Goal: Transaction & Acquisition: Purchase product/service

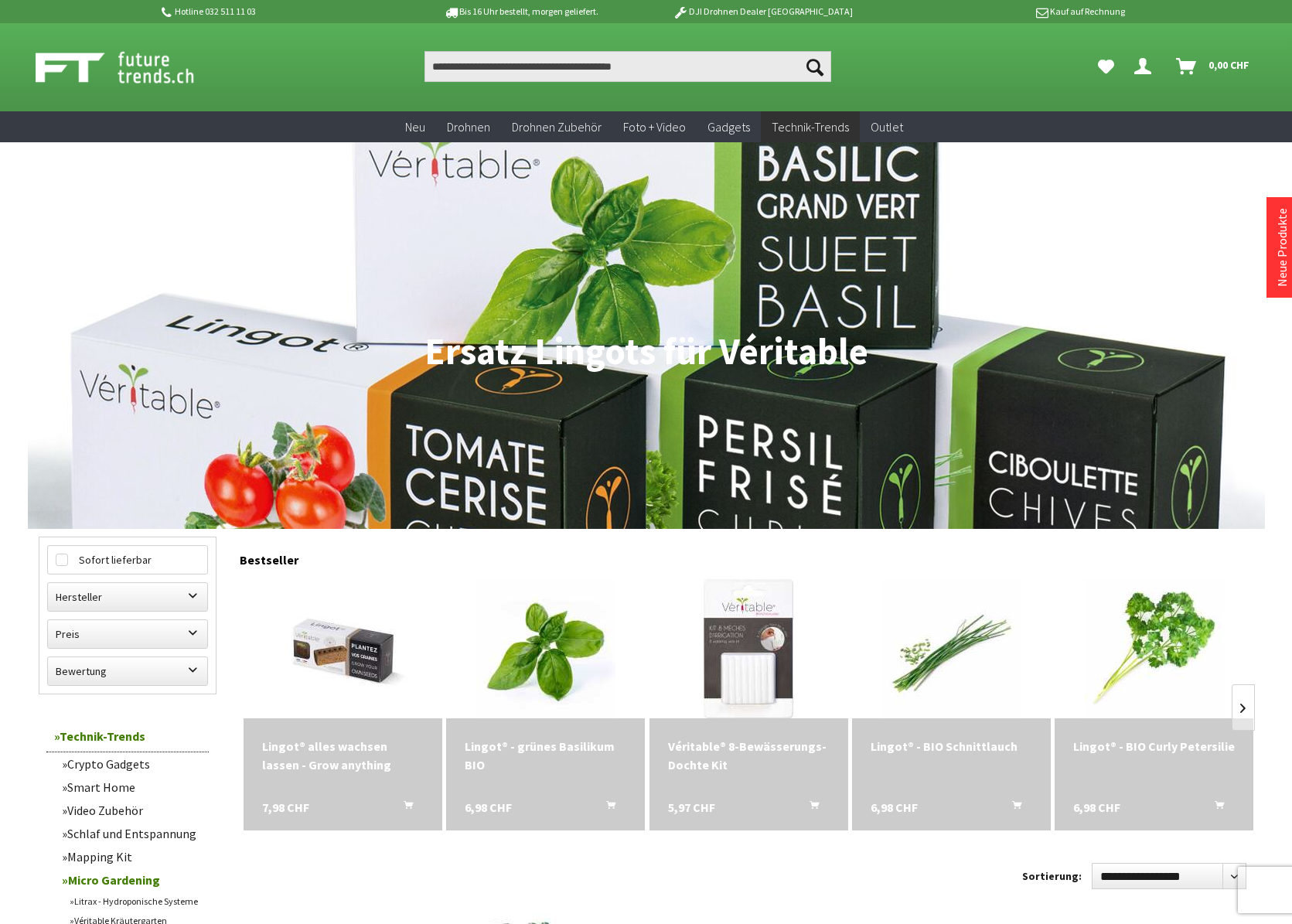
click at [533, 744] on div "Lingot® - grünes Basilikum BIO" at bounding box center [545, 755] width 162 height 37
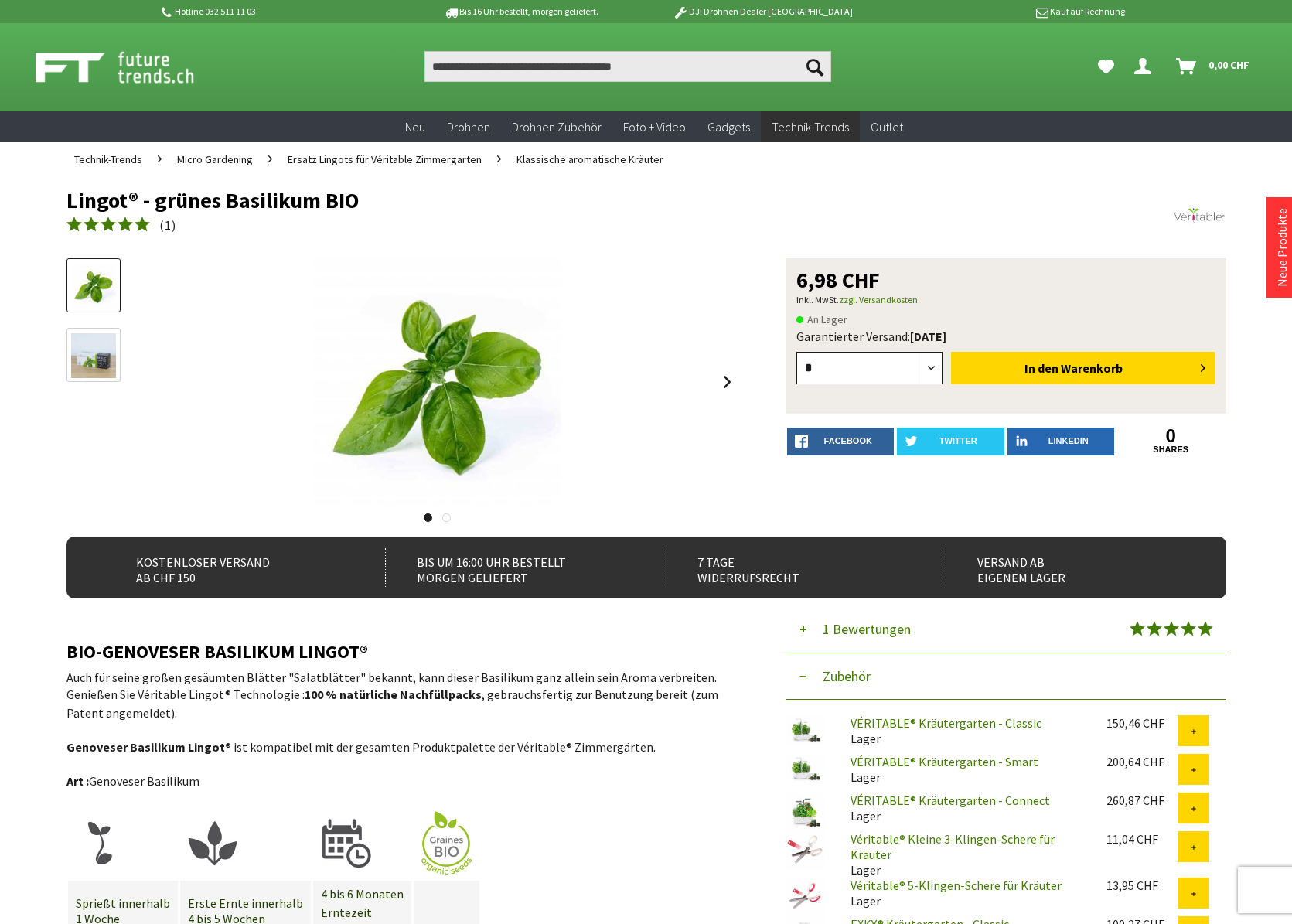
select select "*"
click at [1082, 366] on span "Warenkorb" at bounding box center [1092, 368] width 62 height 16
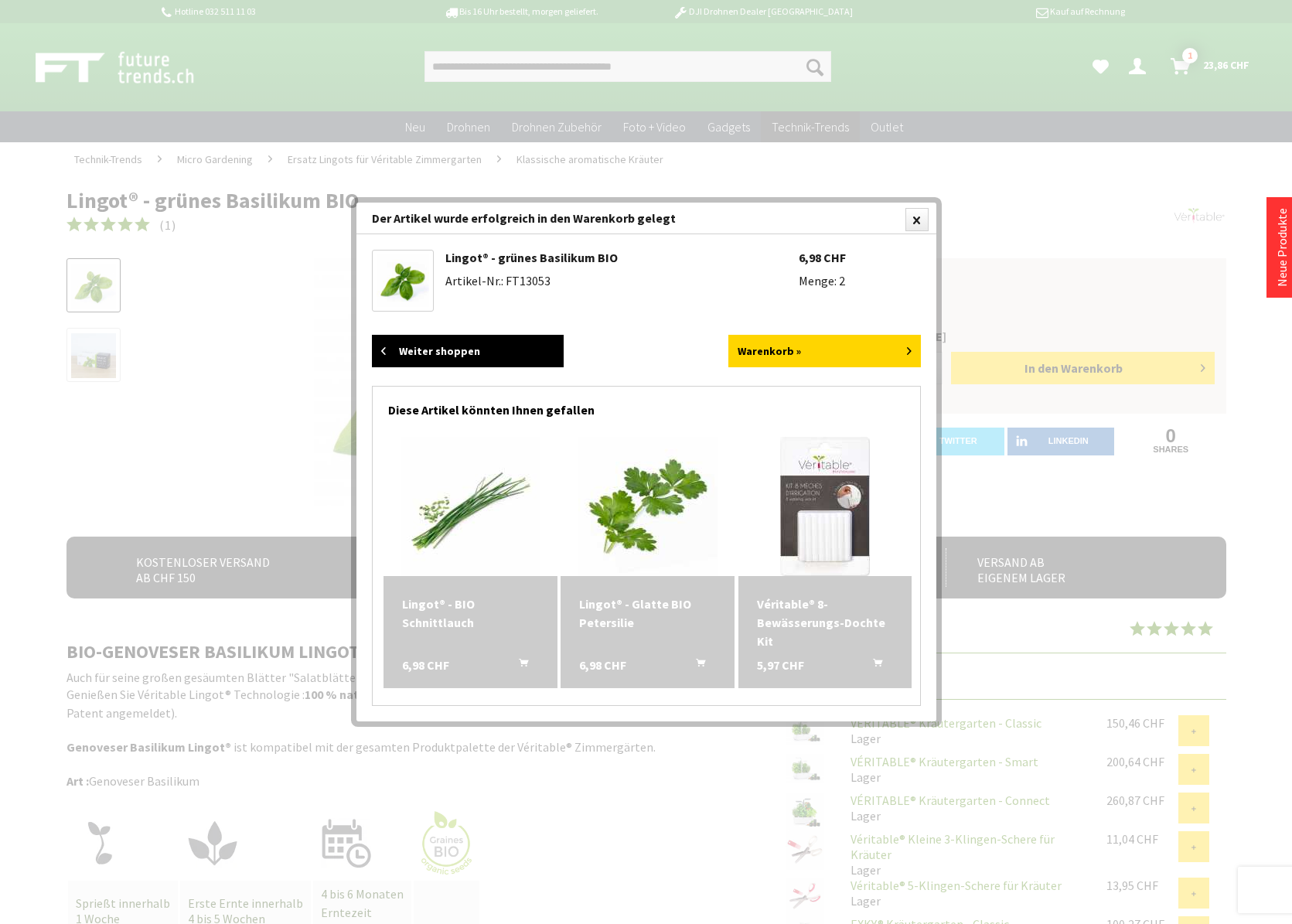
click at [442, 346] on link "Weiter shoppen" at bounding box center [468, 351] width 192 height 32
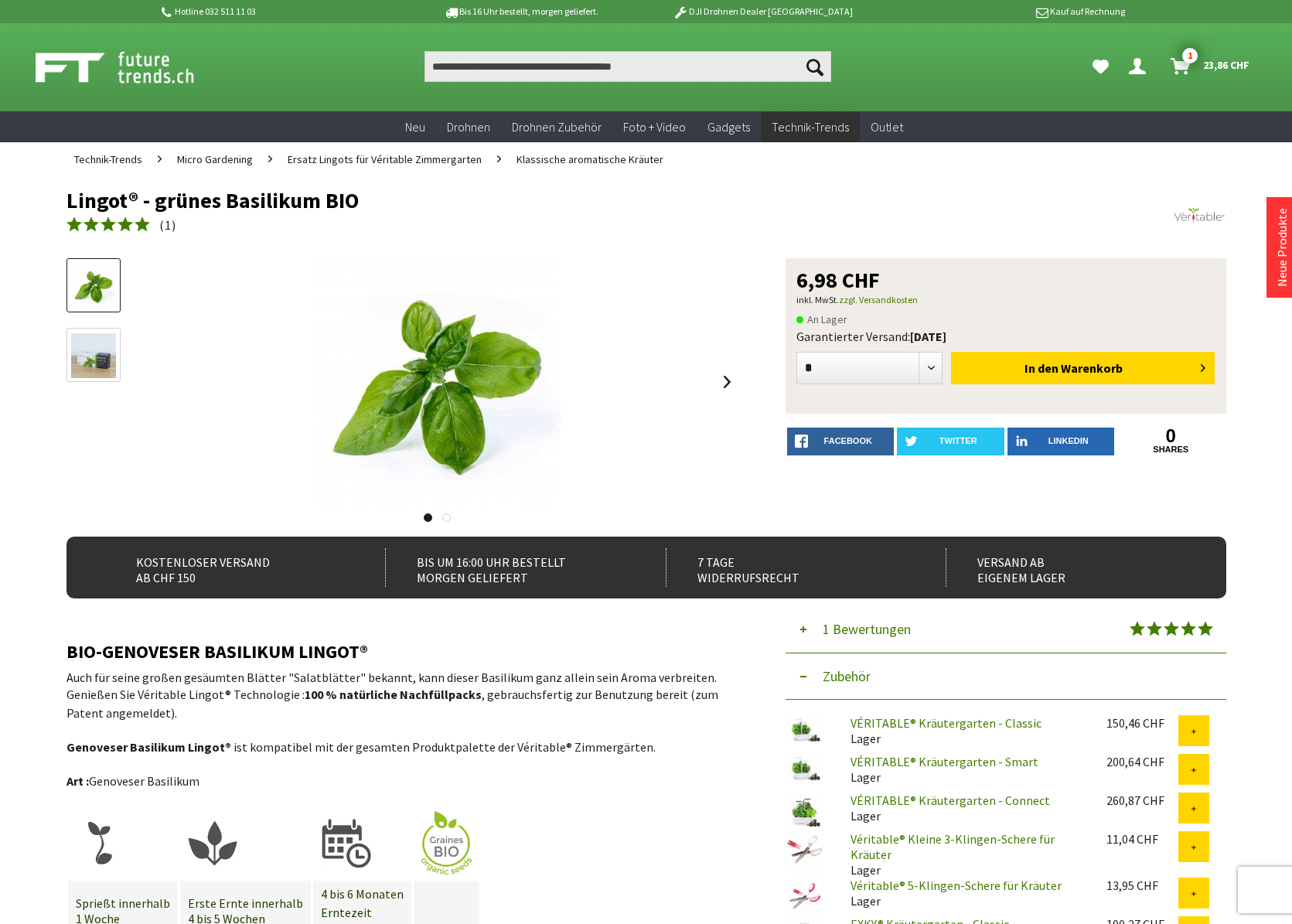
click at [1139, 59] on icon "Dein Konto" at bounding box center [1138, 61] width 17 height 13
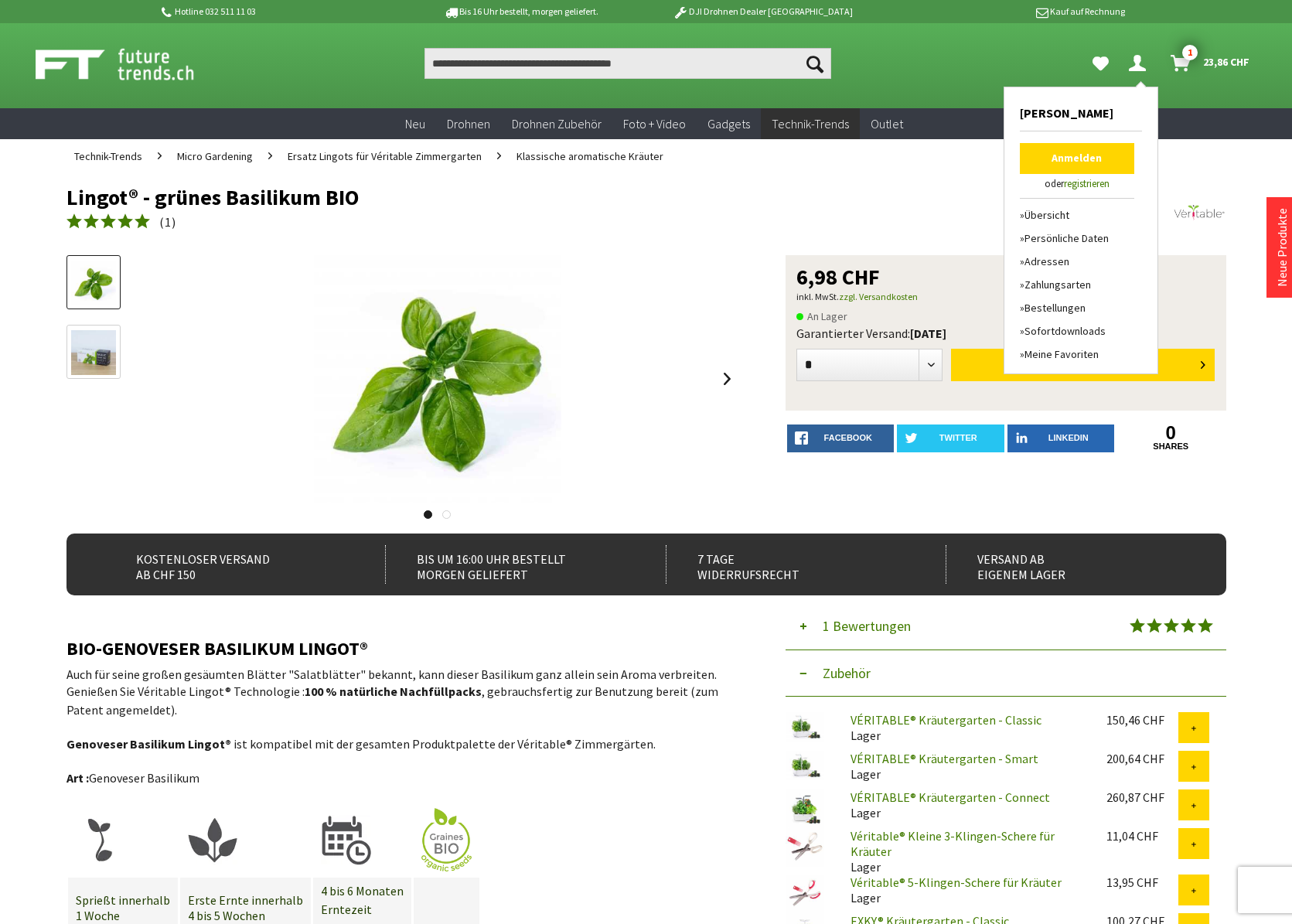
scroll to position [3, 0]
click at [1077, 155] on link "Anmelden" at bounding box center [1077, 158] width 114 height 31
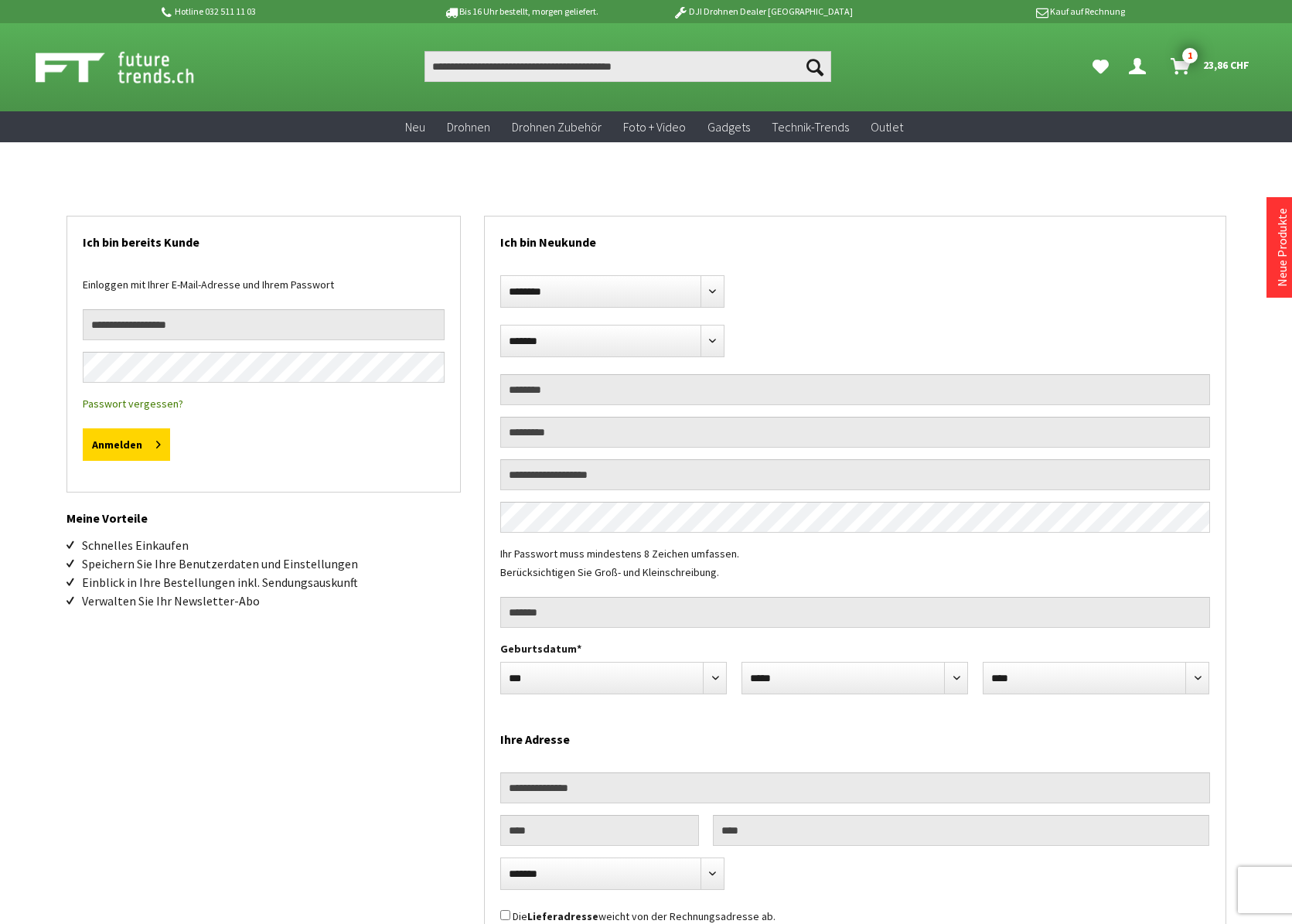
select select "**"
type input "**********"
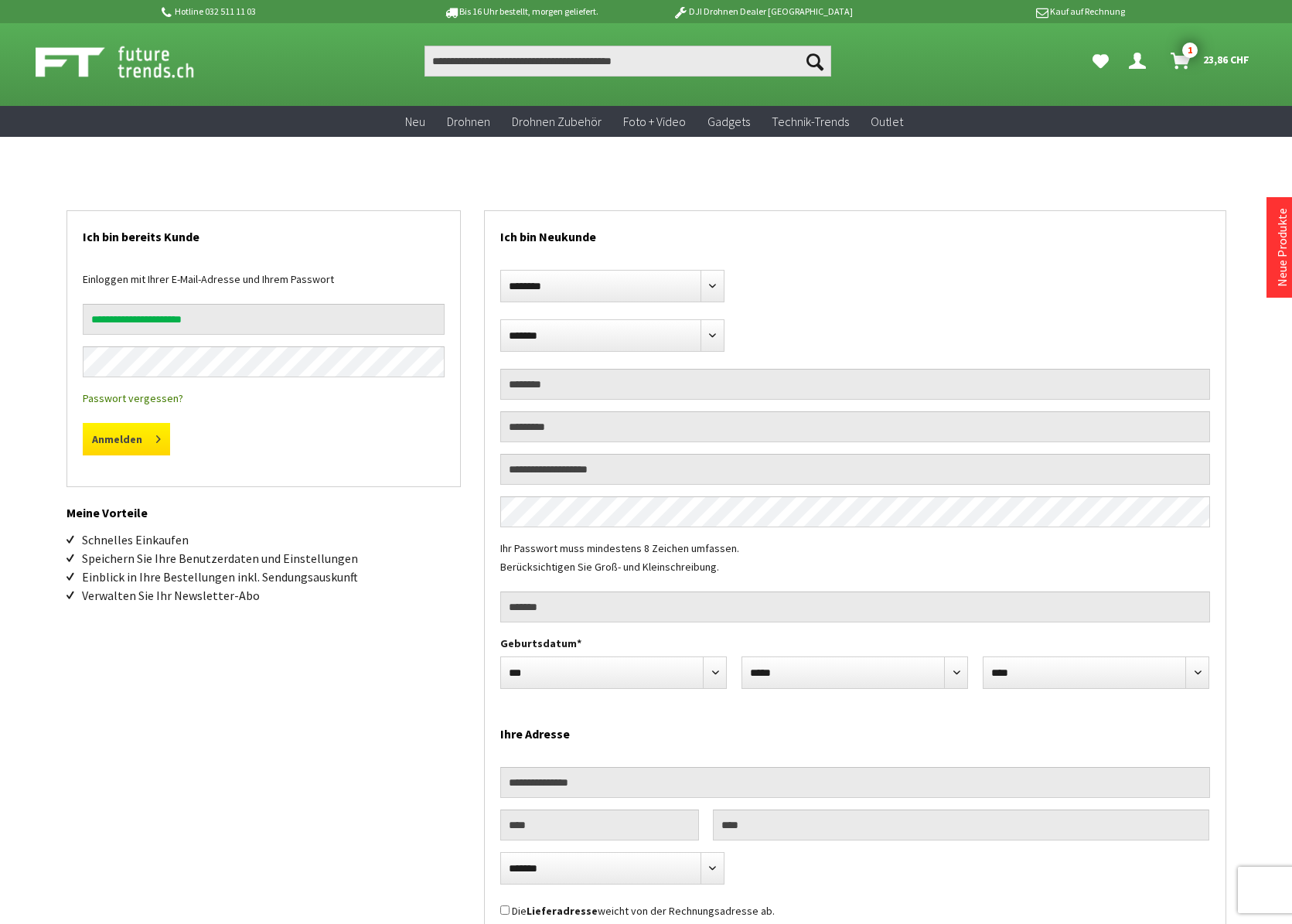
click at [114, 439] on button "Anmelden" at bounding box center [126, 439] width 87 height 32
click at [120, 442] on button "Anmelden" at bounding box center [126, 439] width 87 height 32
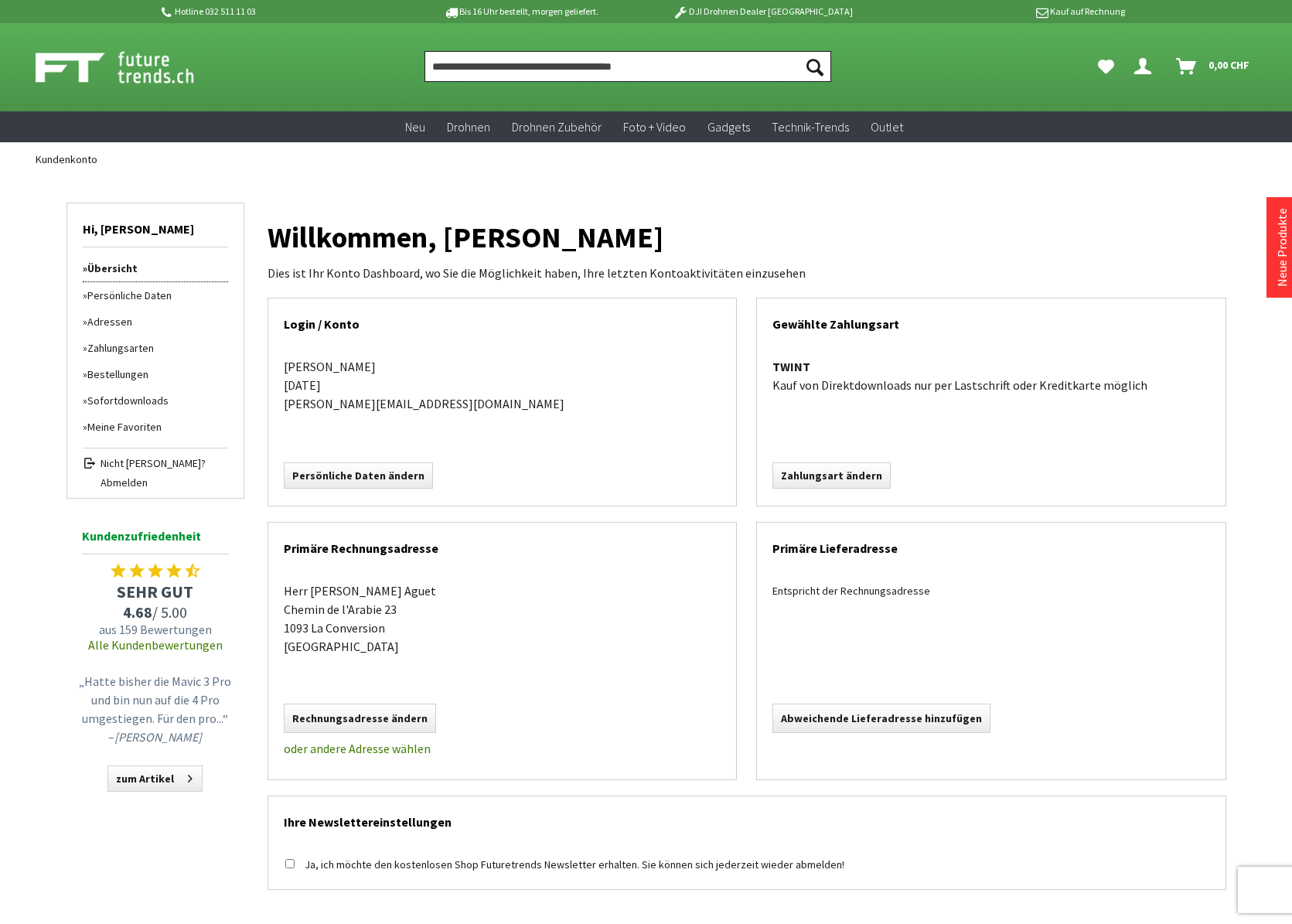
click at [544, 69] on input "Produkt, Marke, Kategorie, EAN, Artikelnummer…" at bounding box center [628, 66] width 407 height 31
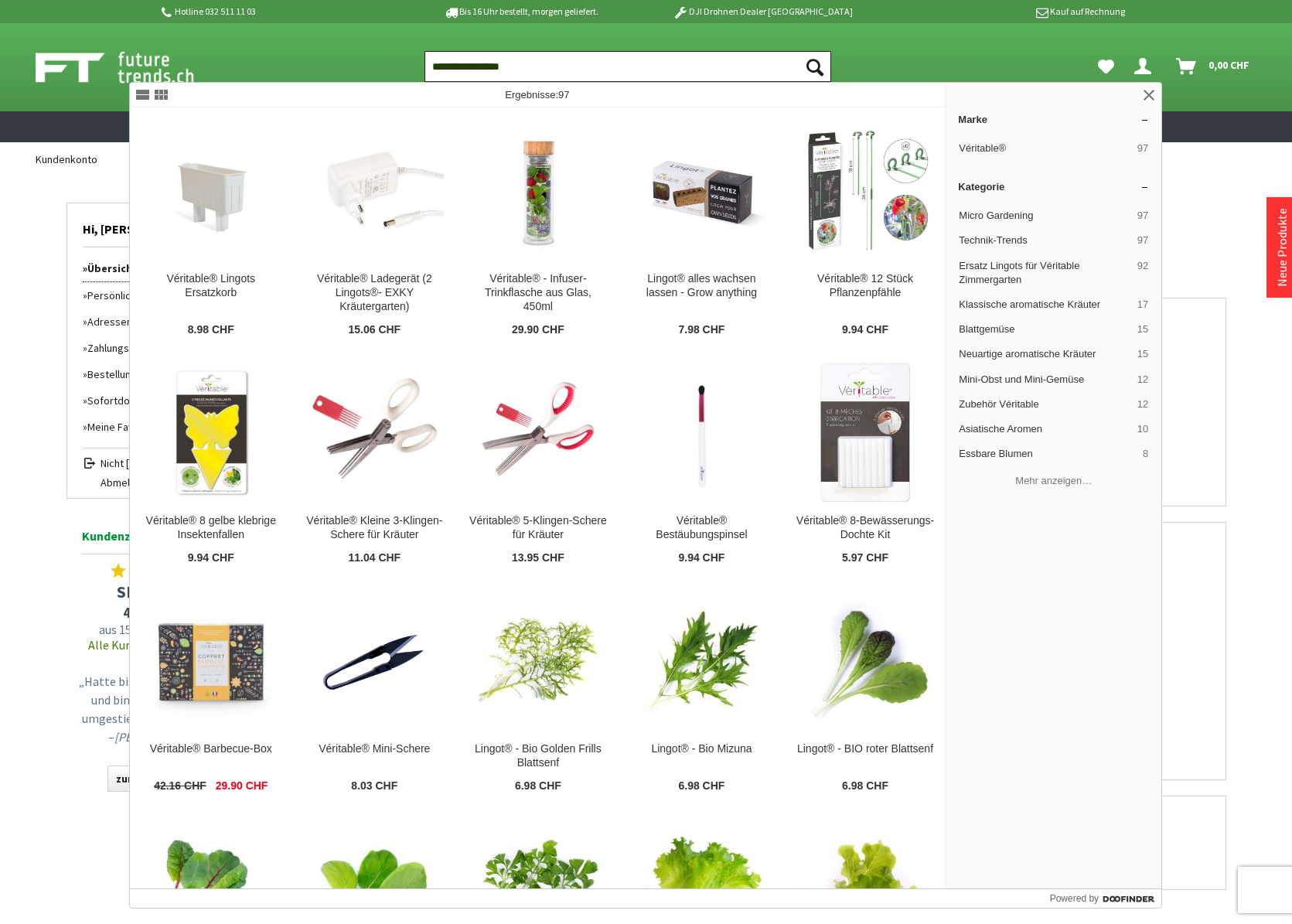
type input "**********"
click at [815, 66] on button "Suchen" at bounding box center [815, 66] width 32 height 31
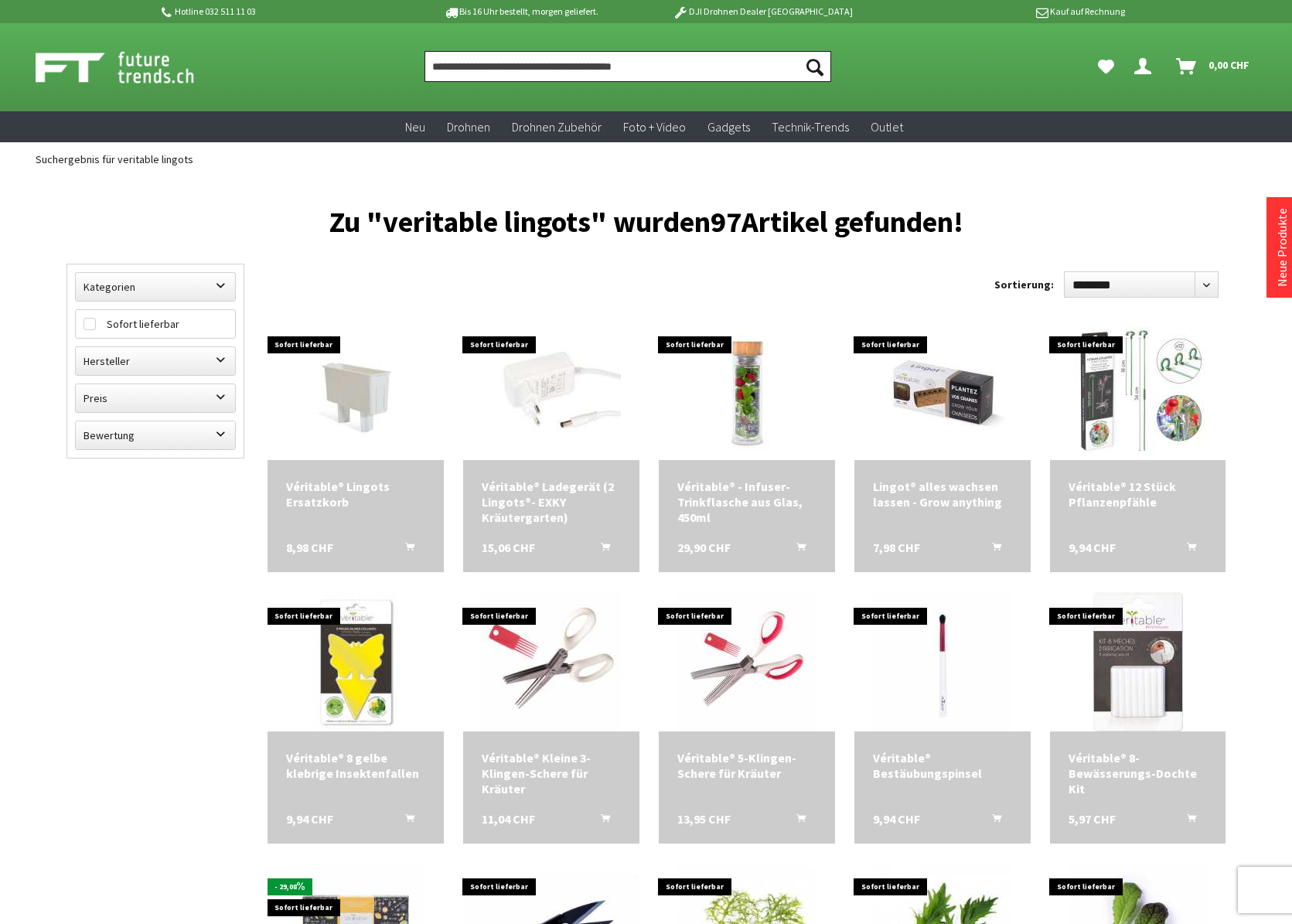
click at [499, 69] on input "Produkt, Marke, Kategorie, EAN, Artikelnummer…" at bounding box center [628, 66] width 407 height 31
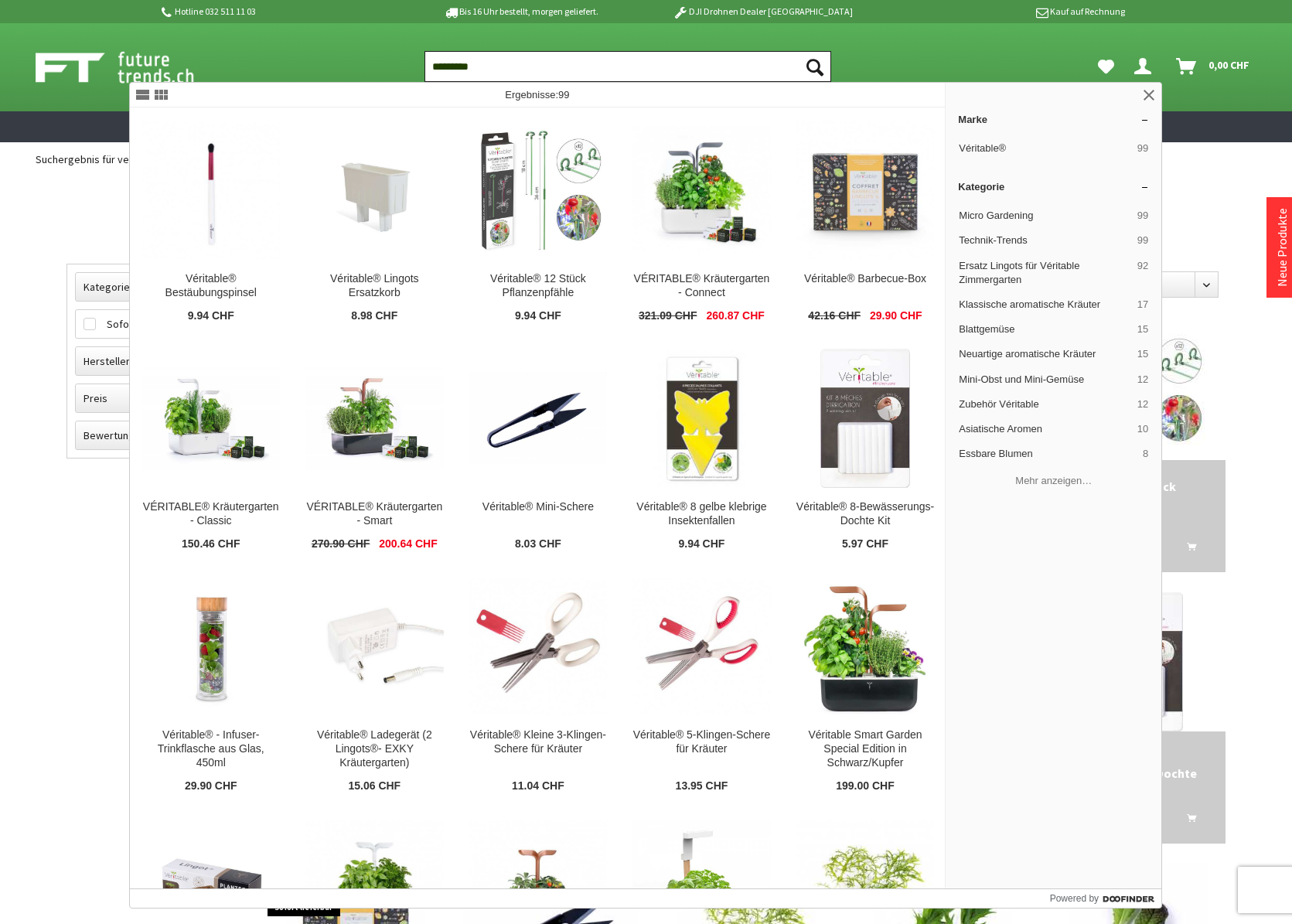
scroll to position [1, 0]
click at [493, 70] on input "*********" at bounding box center [628, 65] width 407 height 31
type input "*********"
click at [815, 65] on button "Suchen" at bounding box center [815, 65] width 32 height 31
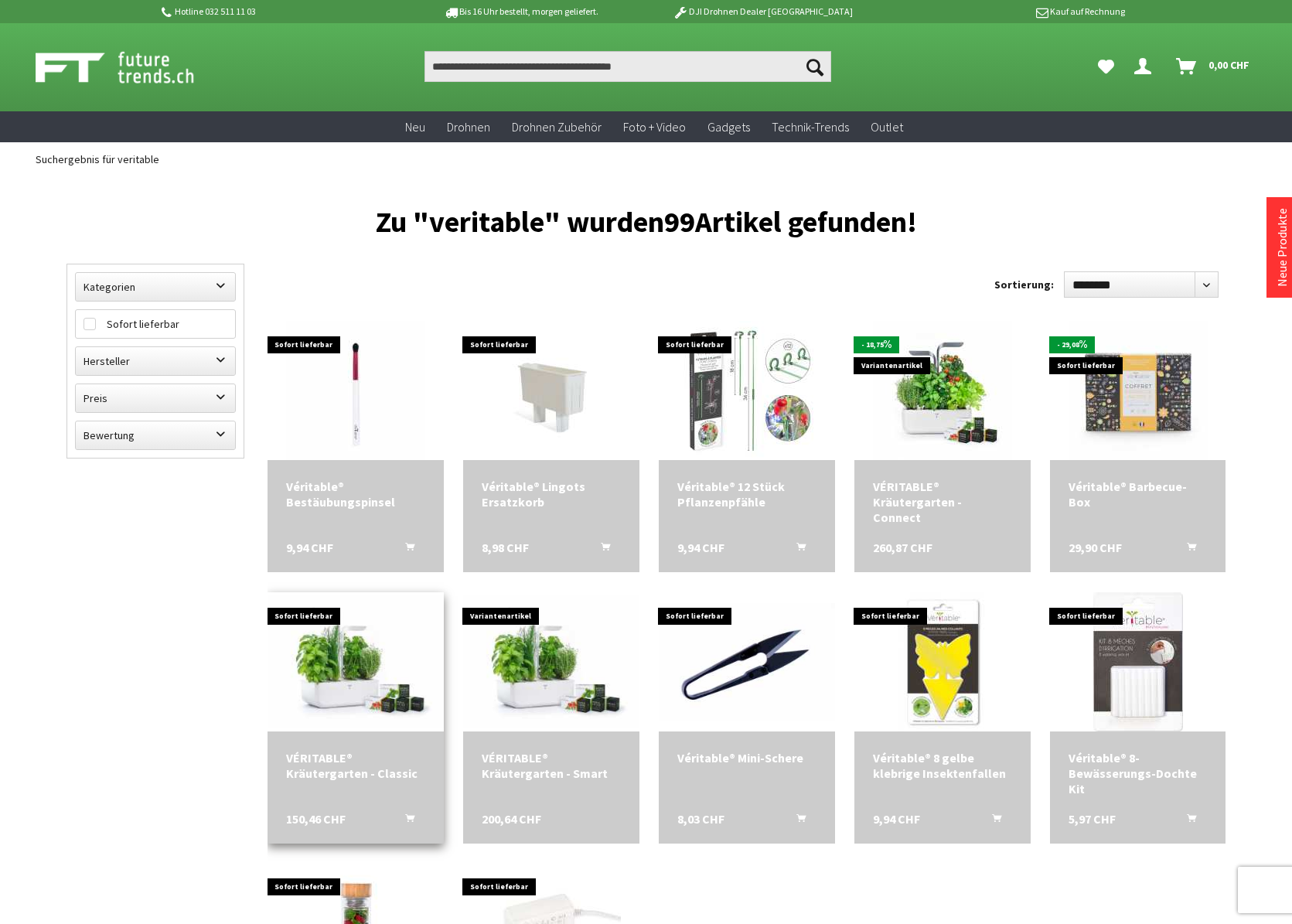
scroll to position [42, 1]
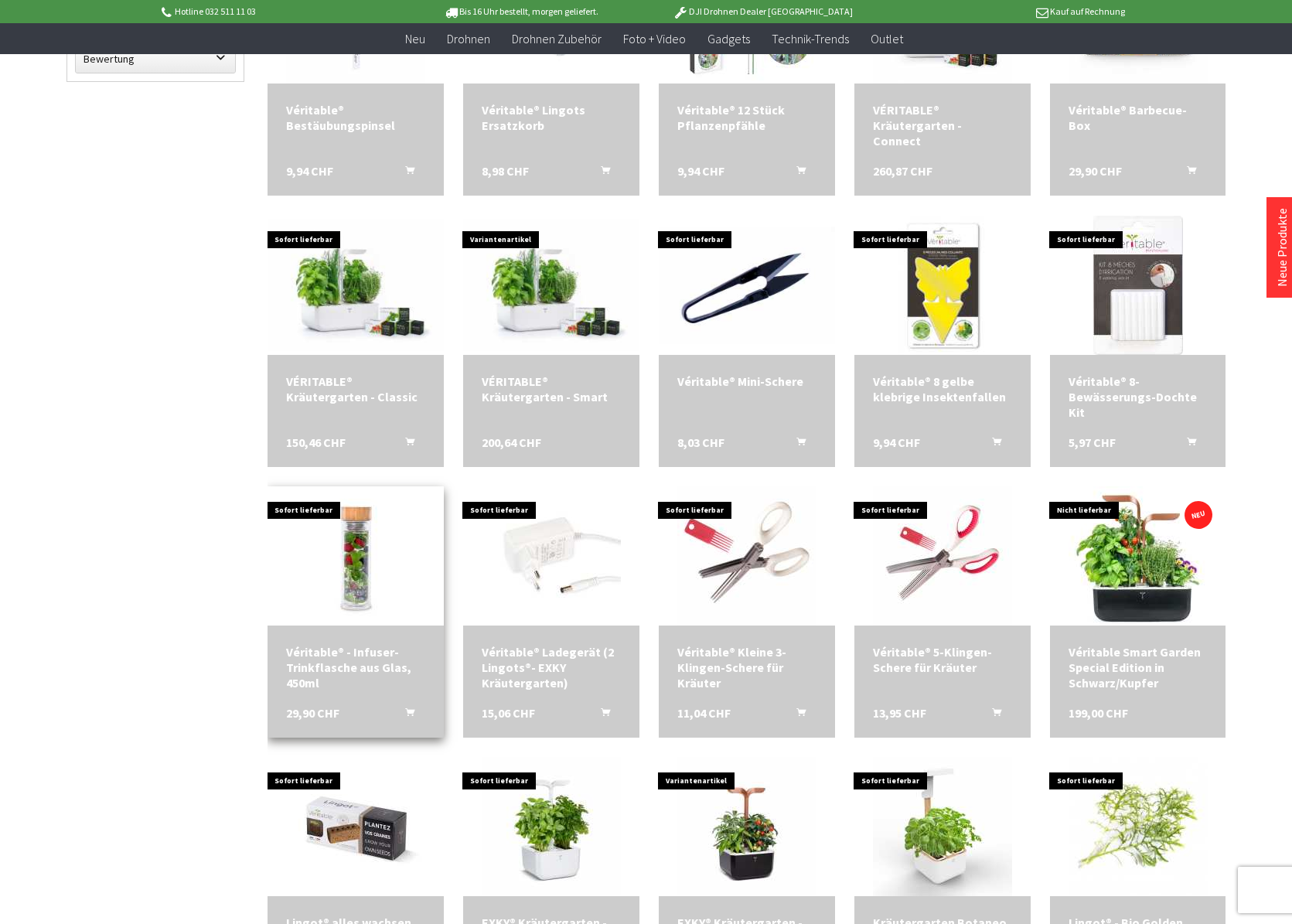
scroll to position [398, 1]
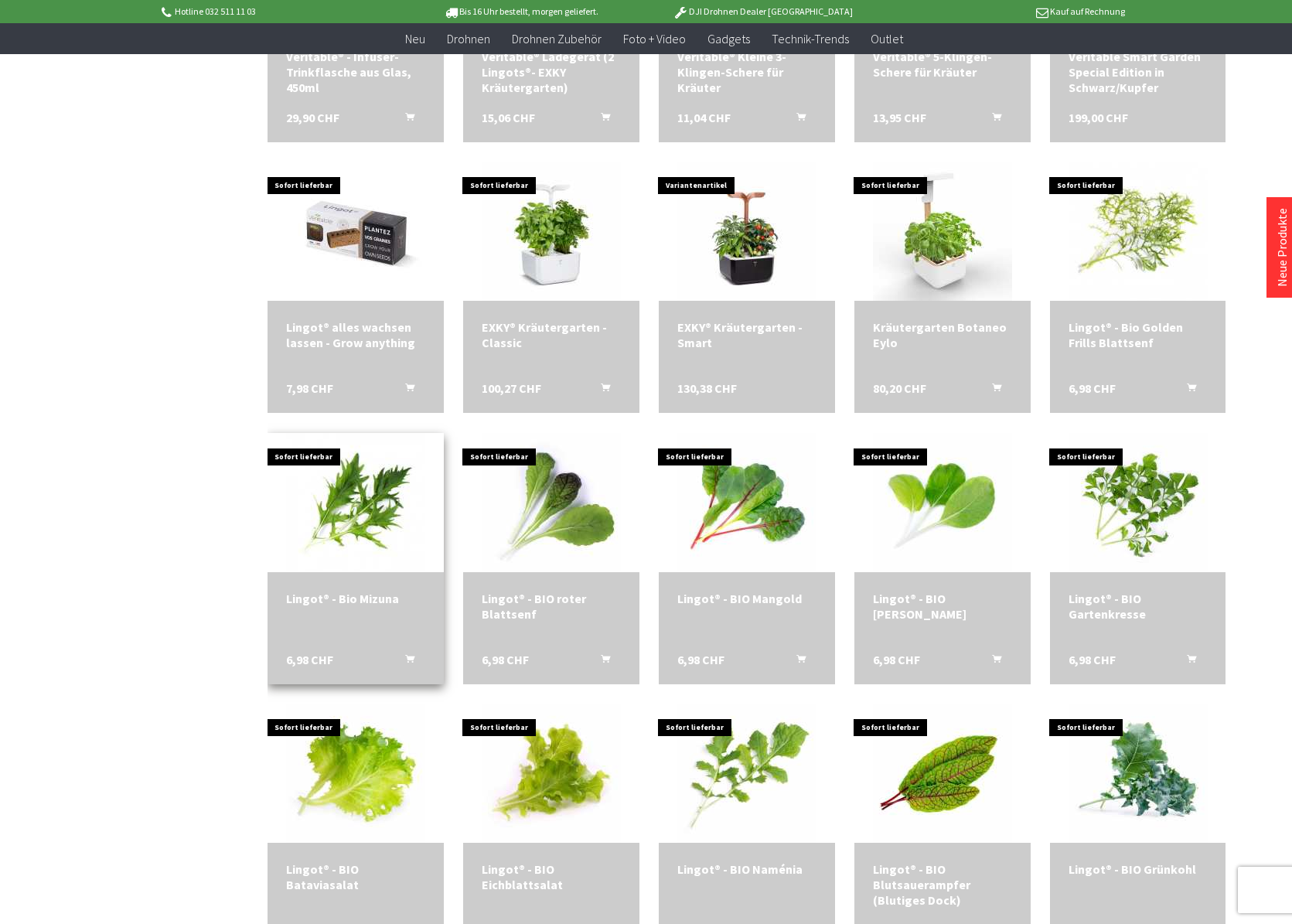
scroll to position [942, 0]
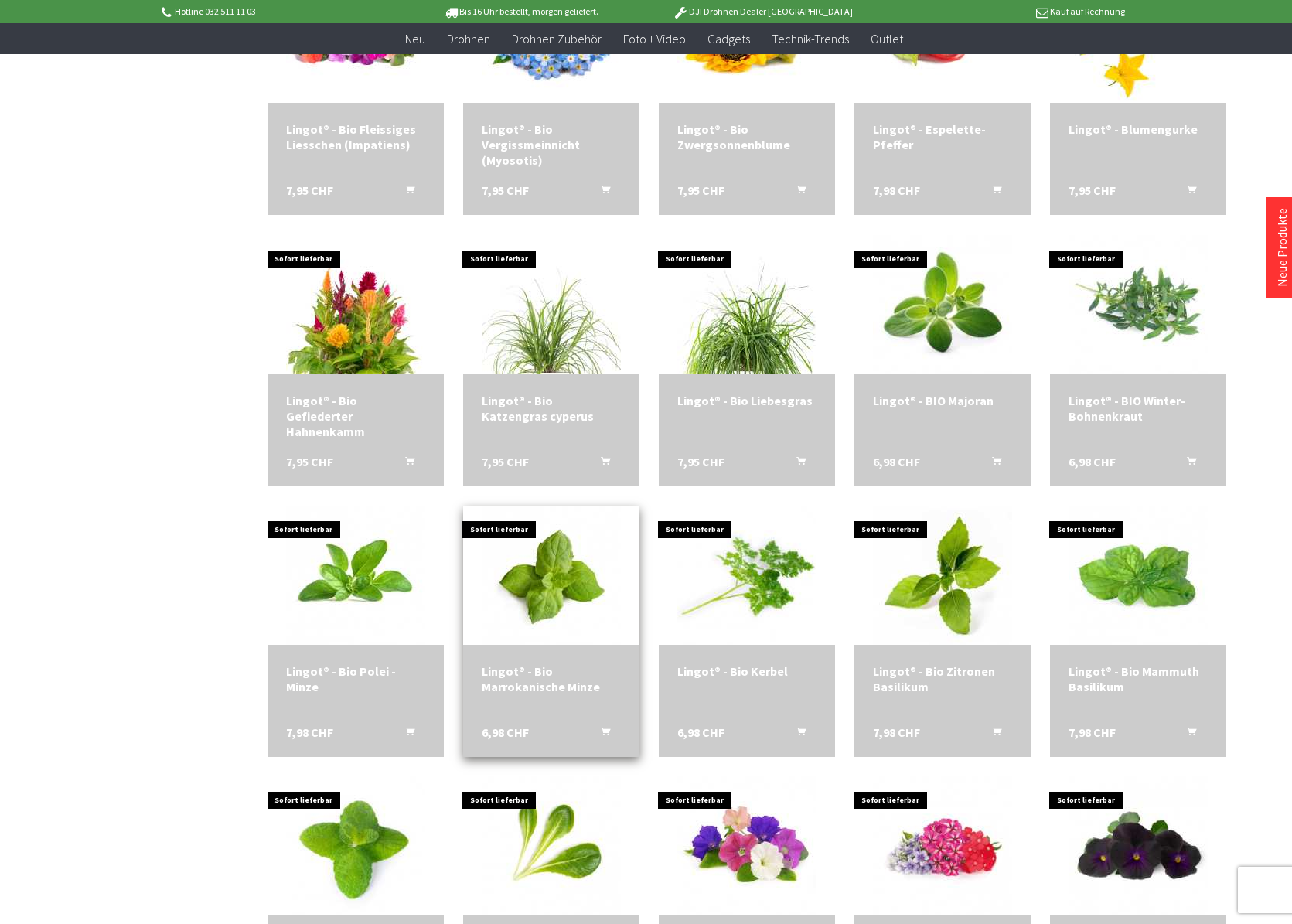
scroll to position [2217, 0]
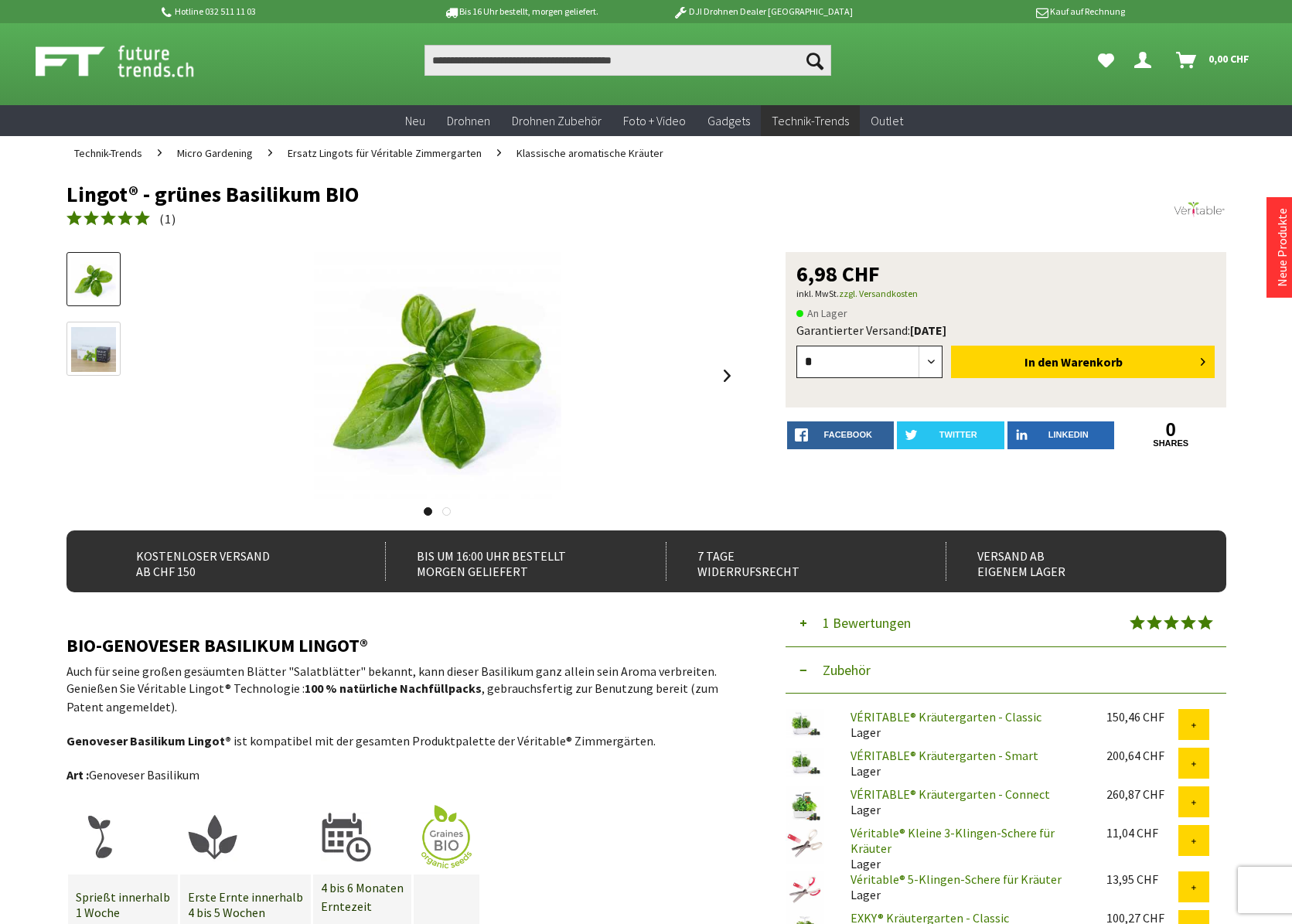
select select "*"
click at [1082, 362] on span "Warenkorb" at bounding box center [1092, 362] width 62 height 16
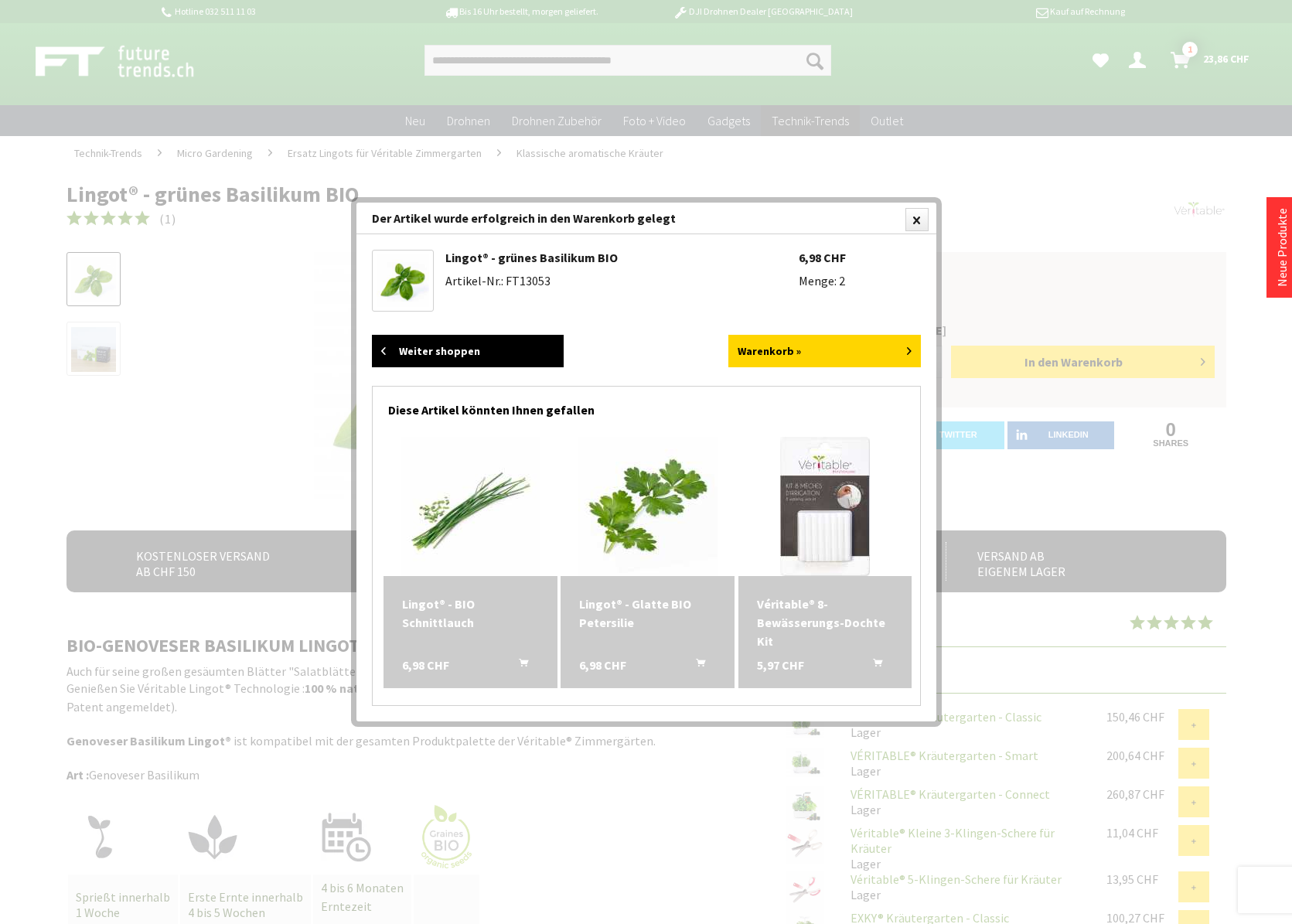
click at [478, 349] on link "Weiter shoppen" at bounding box center [468, 351] width 192 height 32
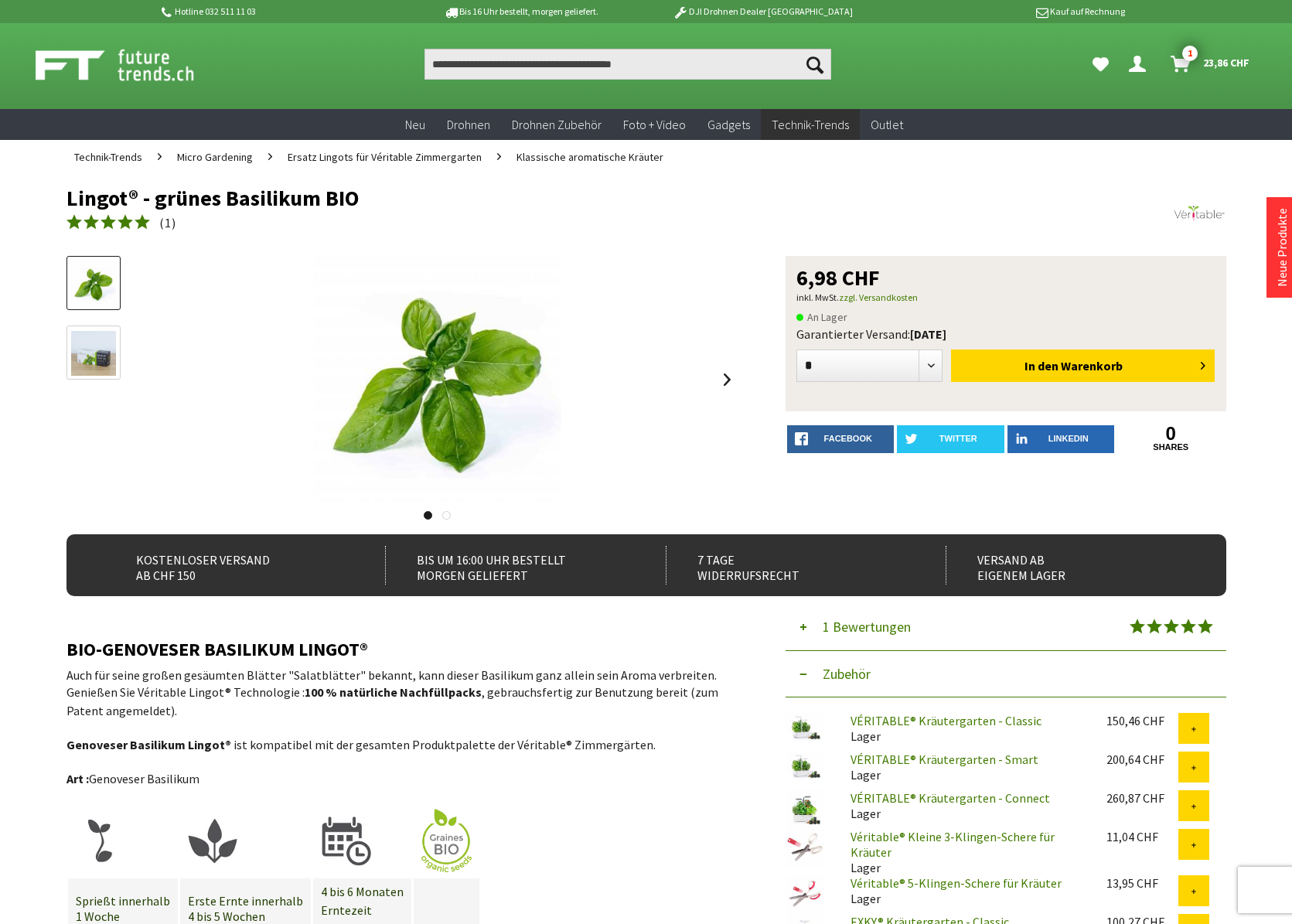
scroll to position [2, 0]
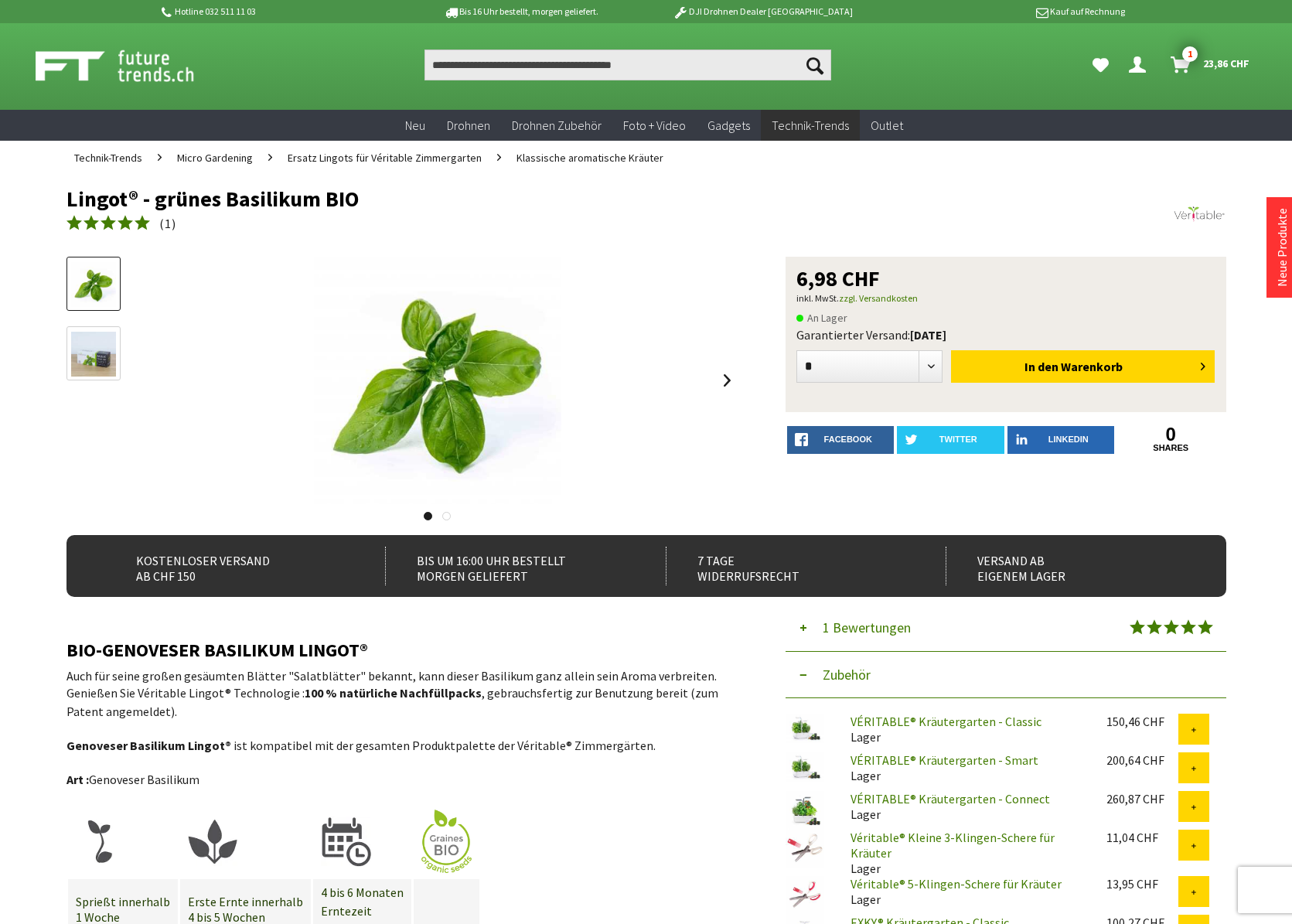
click at [92, 356] on img at bounding box center [93, 354] width 45 height 45
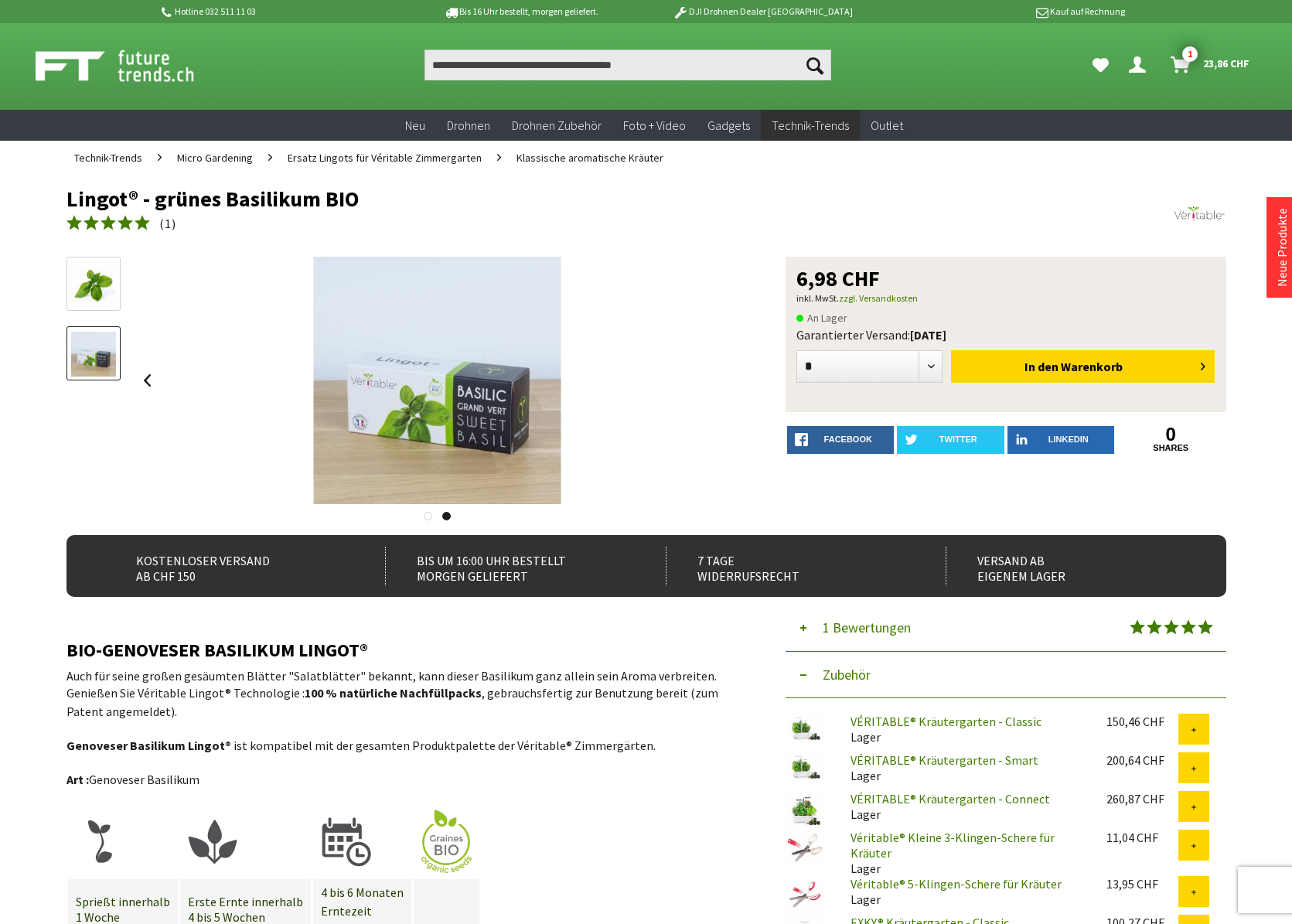
click at [609, 376] on div at bounding box center [438, 380] width 604 height 247
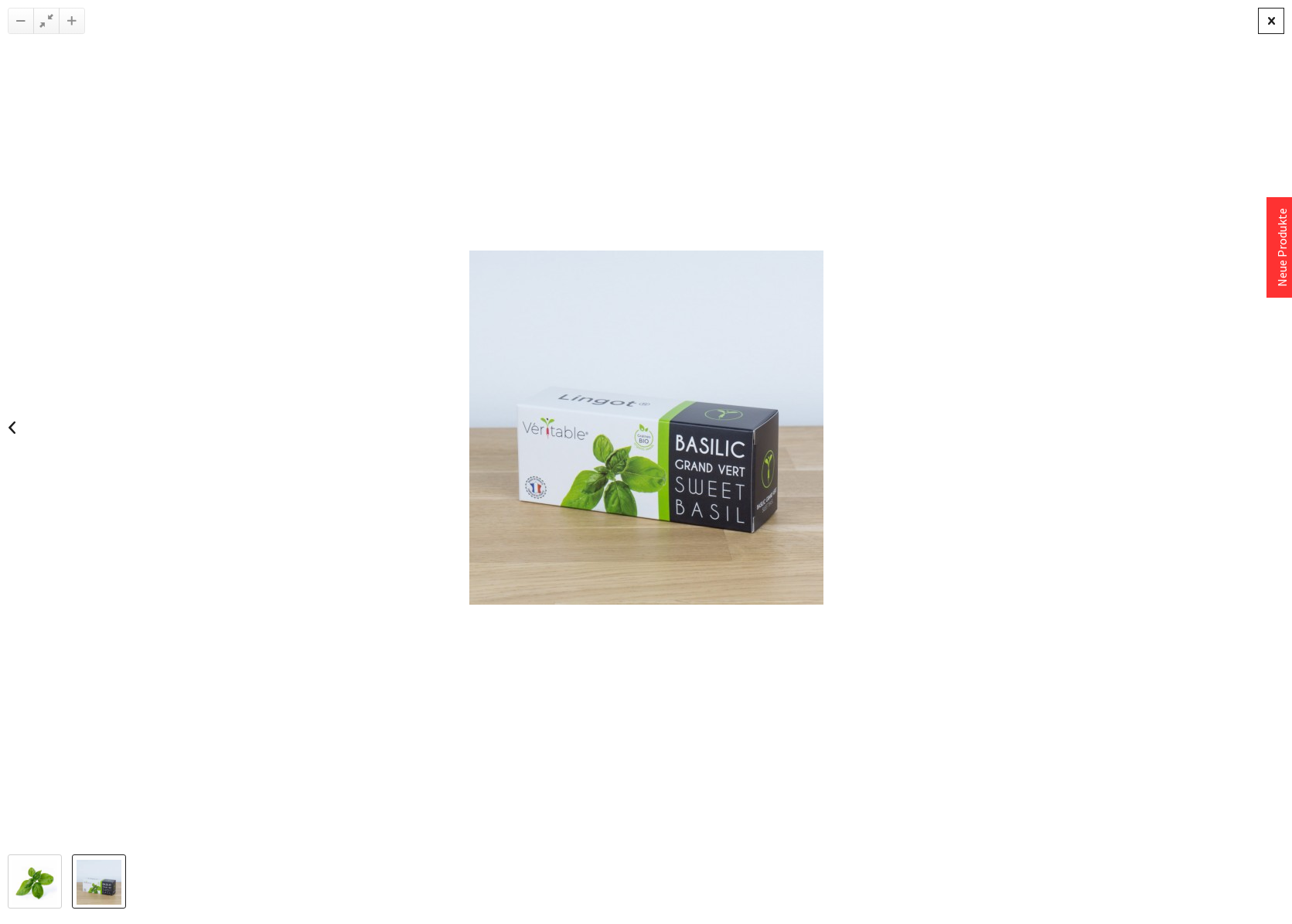
click at [1273, 18] on div at bounding box center [1271, 20] width 26 height 26
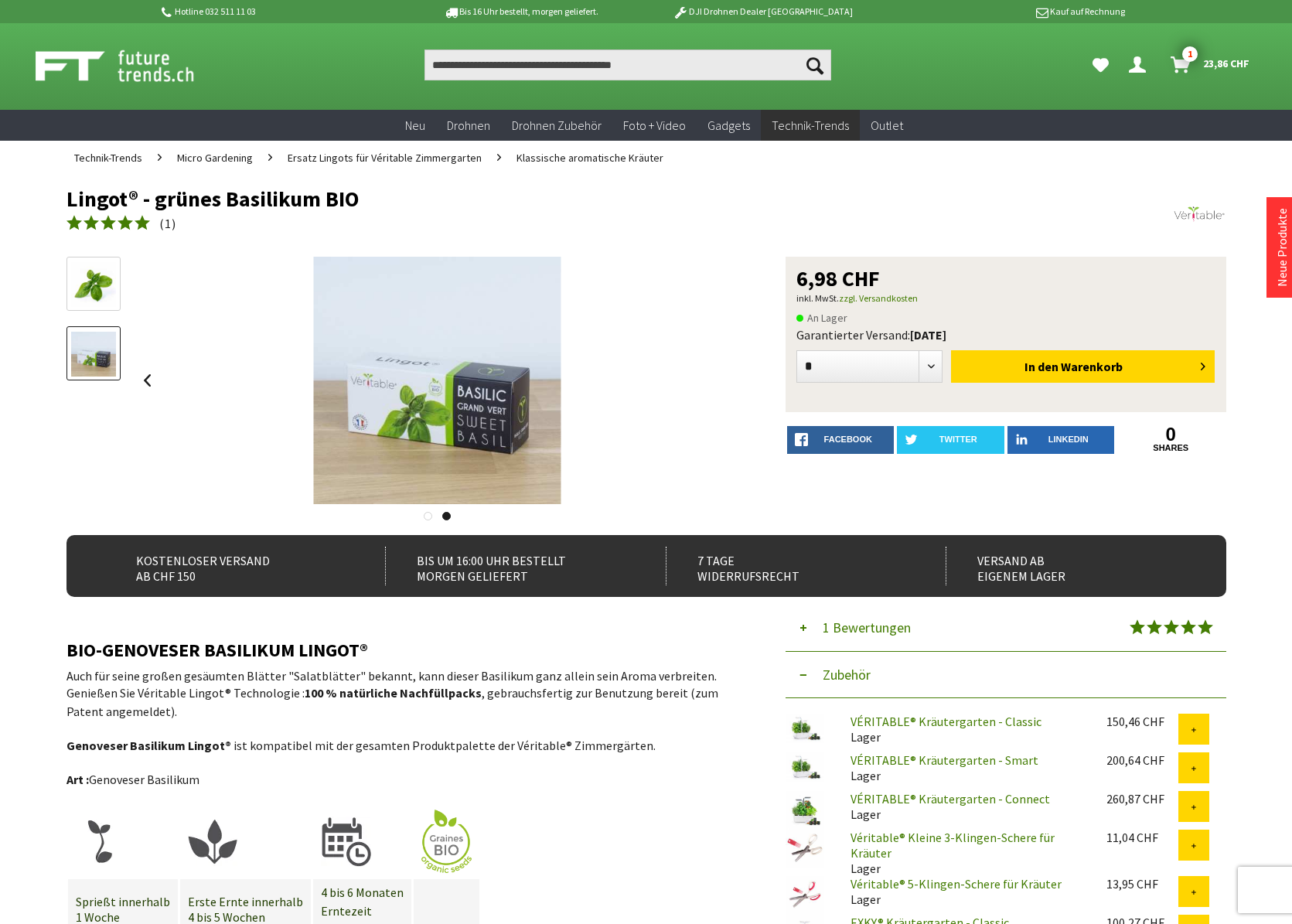
click at [1129, 62] on icon "Dein Konto" at bounding box center [1138, 59] width 17 height 13
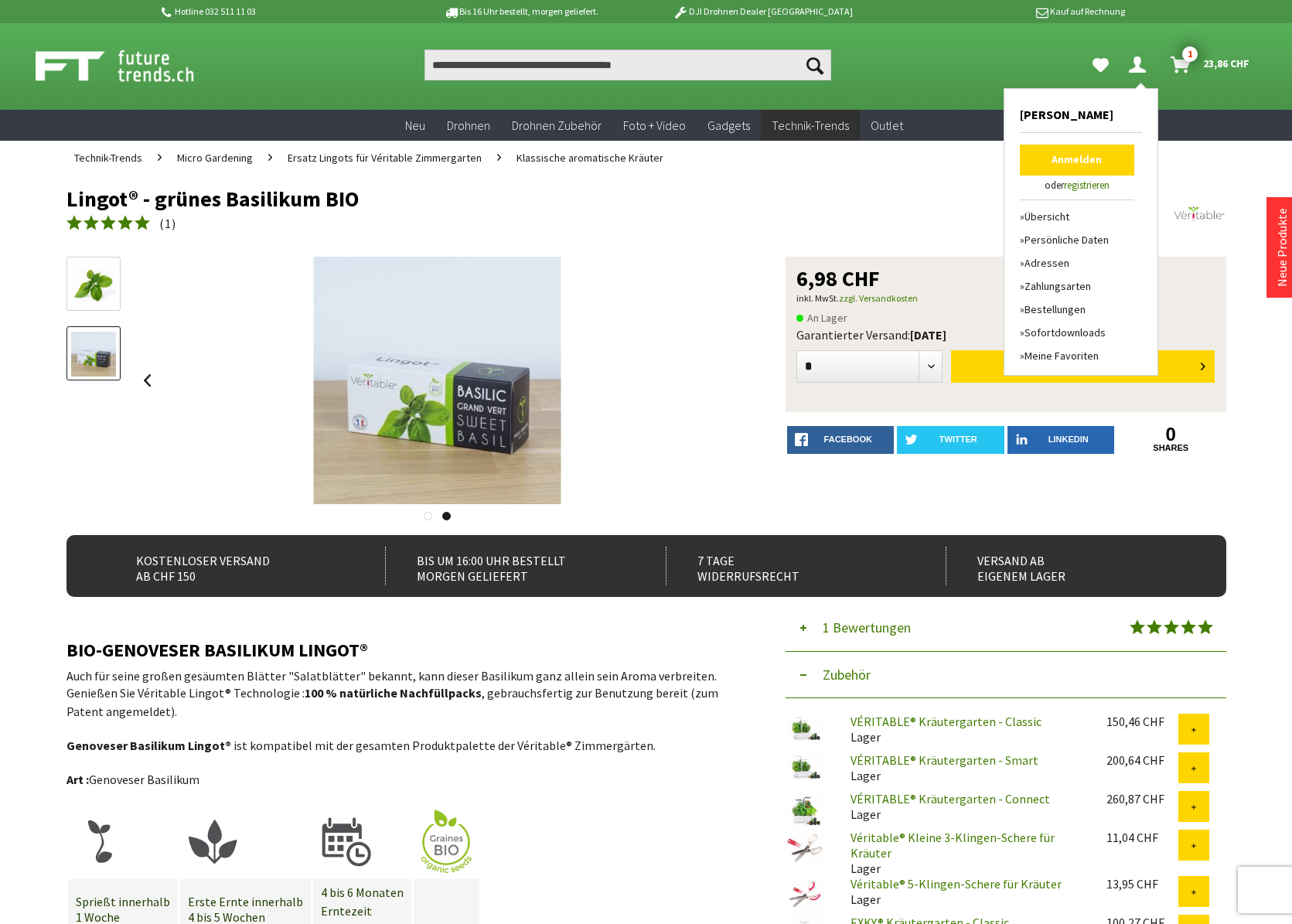
click at [1062, 306] on link "Bestellungen" at bounding box center [1077, 309] width 114 height 23
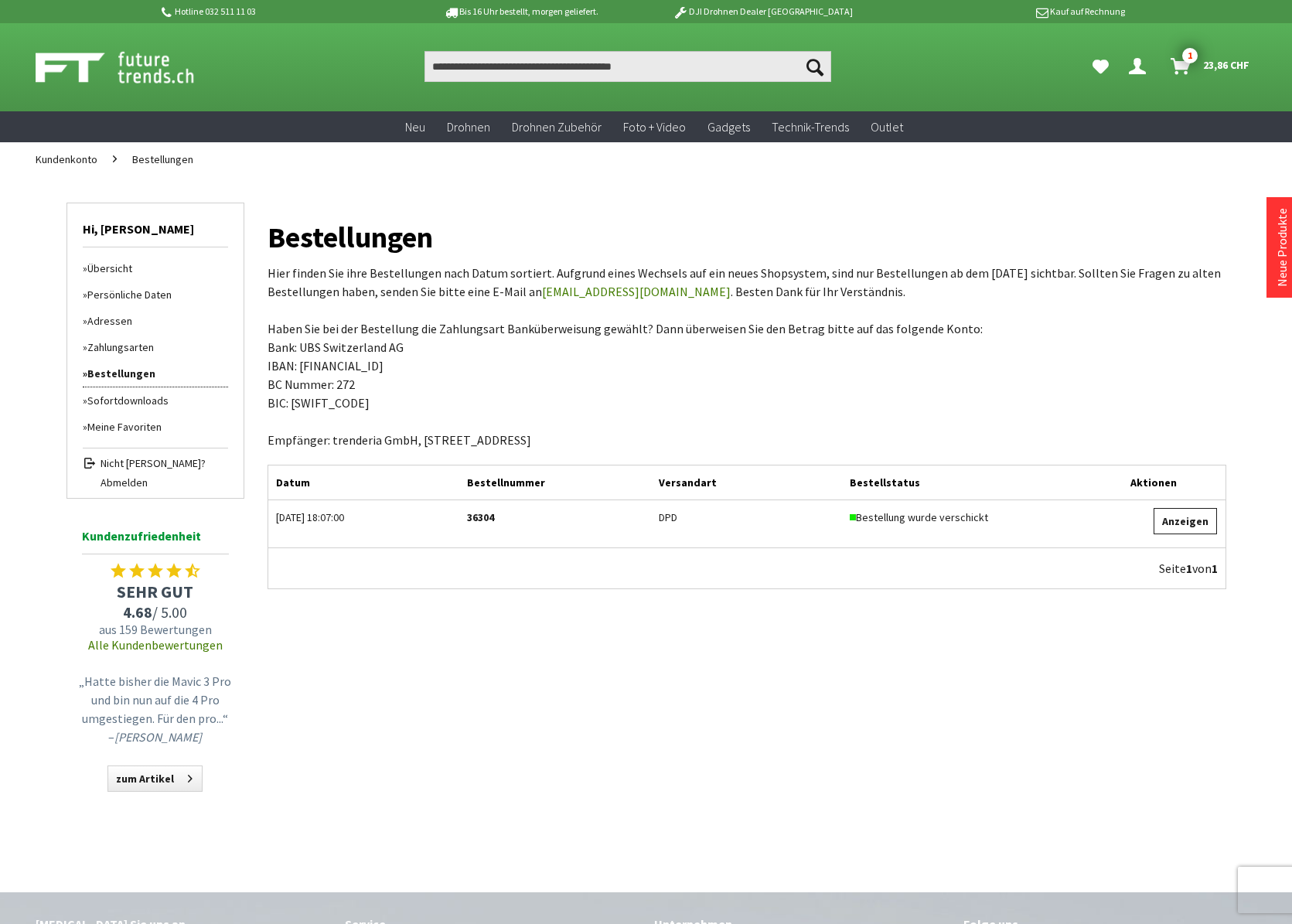
click at [1180, 521] on link "Anzeigen" at bounding box center [1186, 521] width 63 height 26
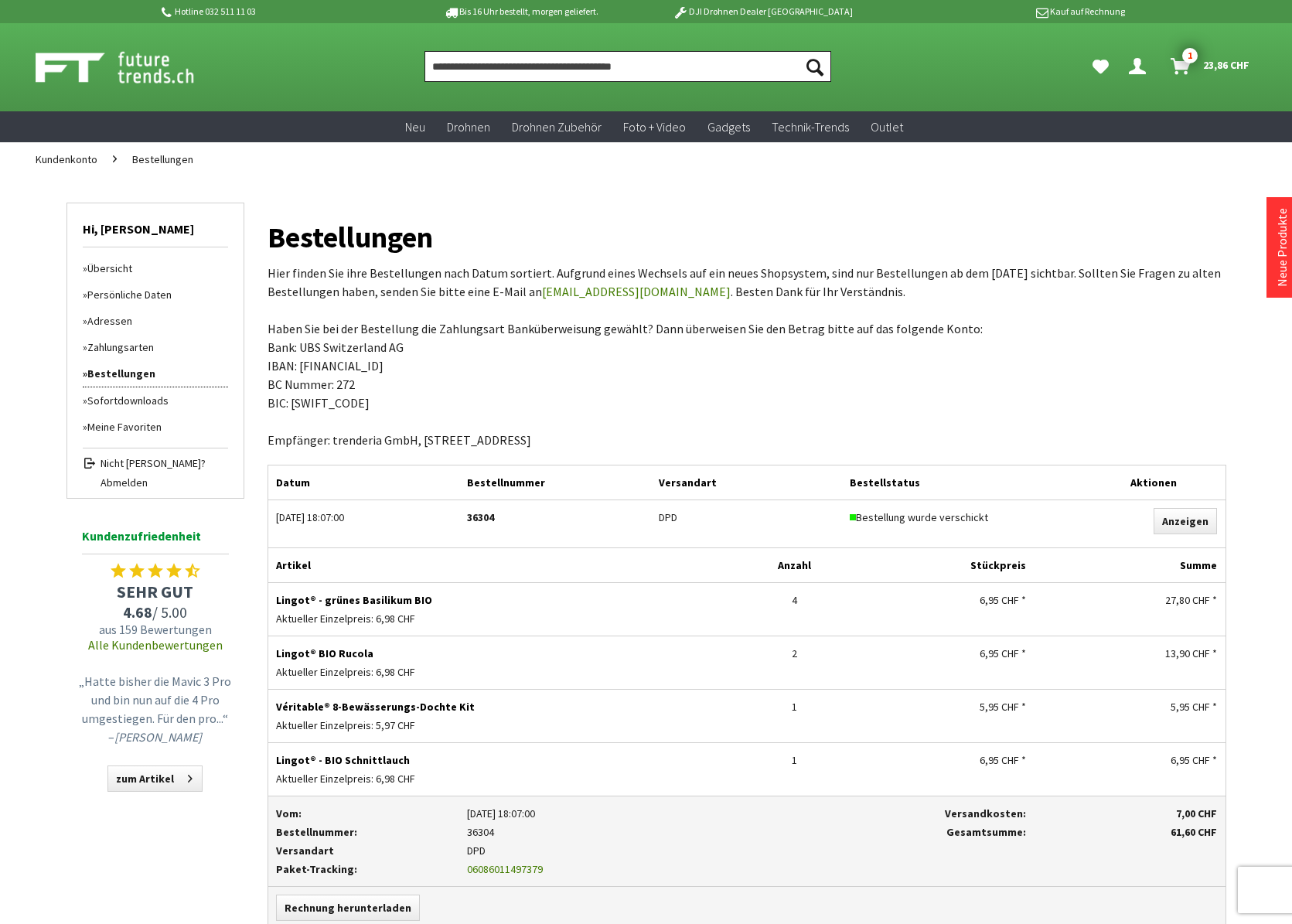
click at [500, 65] on input "Produkt, Marke, Kategorie, EAN, Artikelnummer…" at bounding box center [628, 66] width 407 height 31
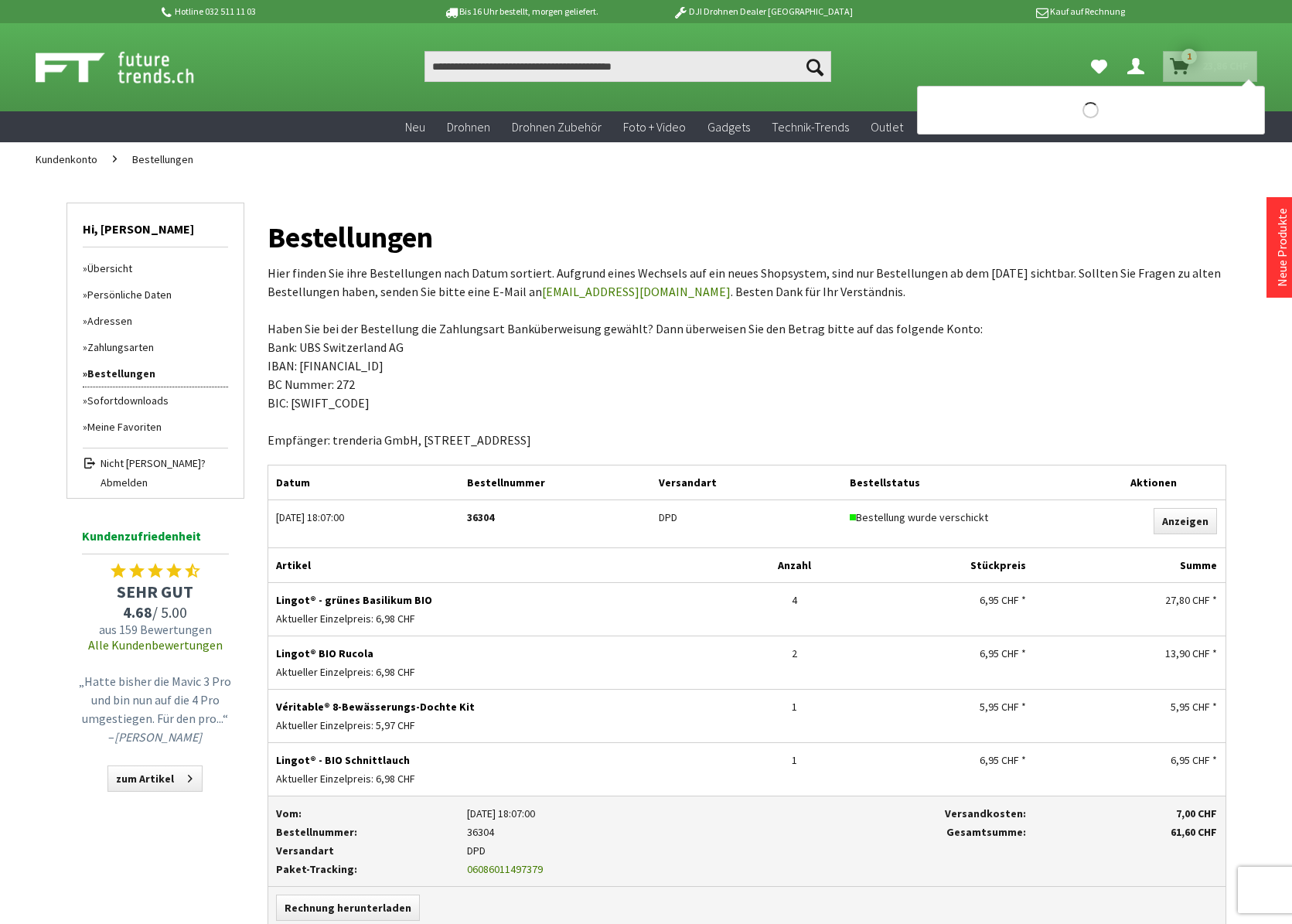
click at [1182, 54] on span "1" at bounding box center [1190, 57] width 16 height 16
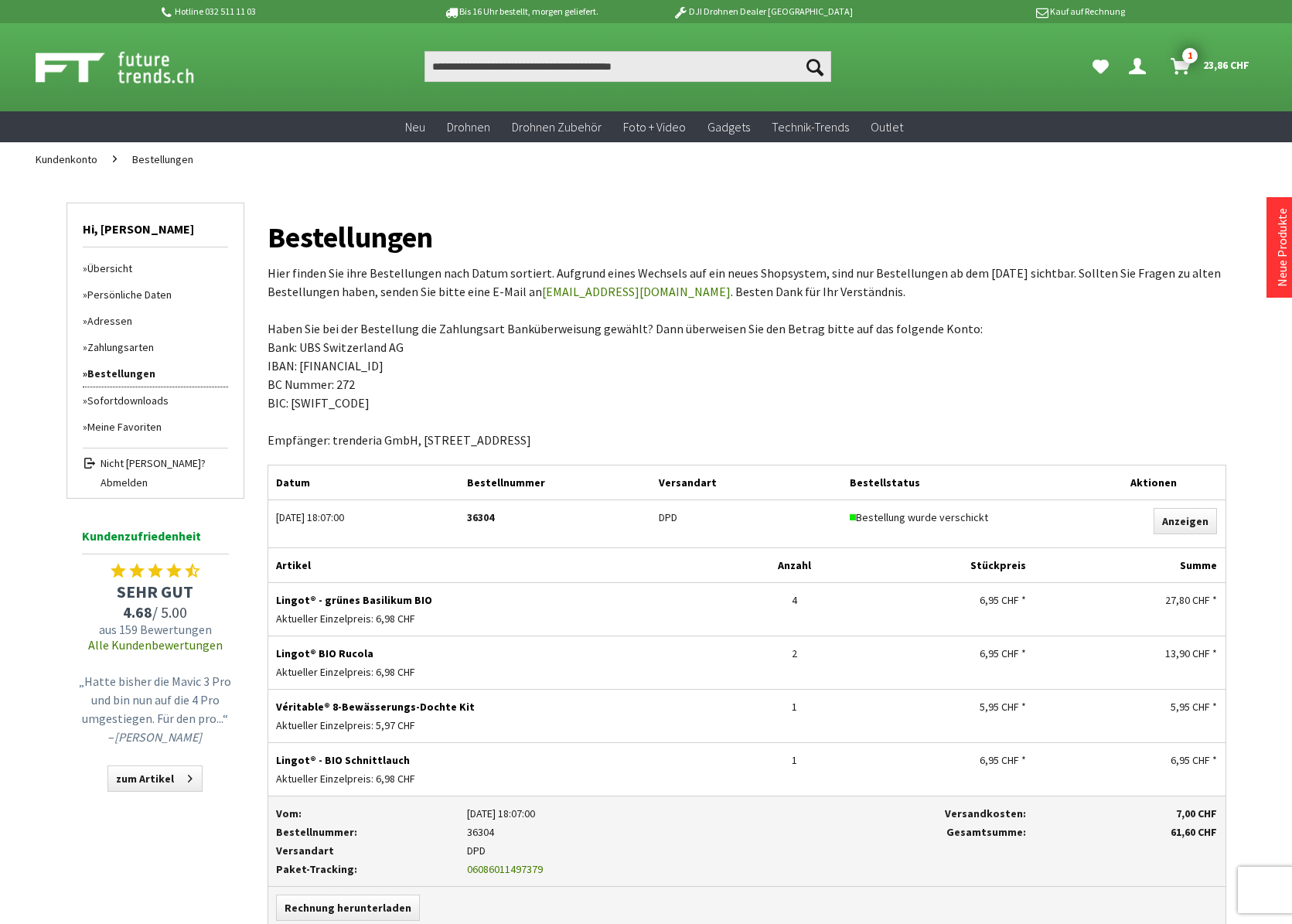
click at [1212, 65] on span "23,86 CHF" at bounding box center [1226, 65] width 46 height 24
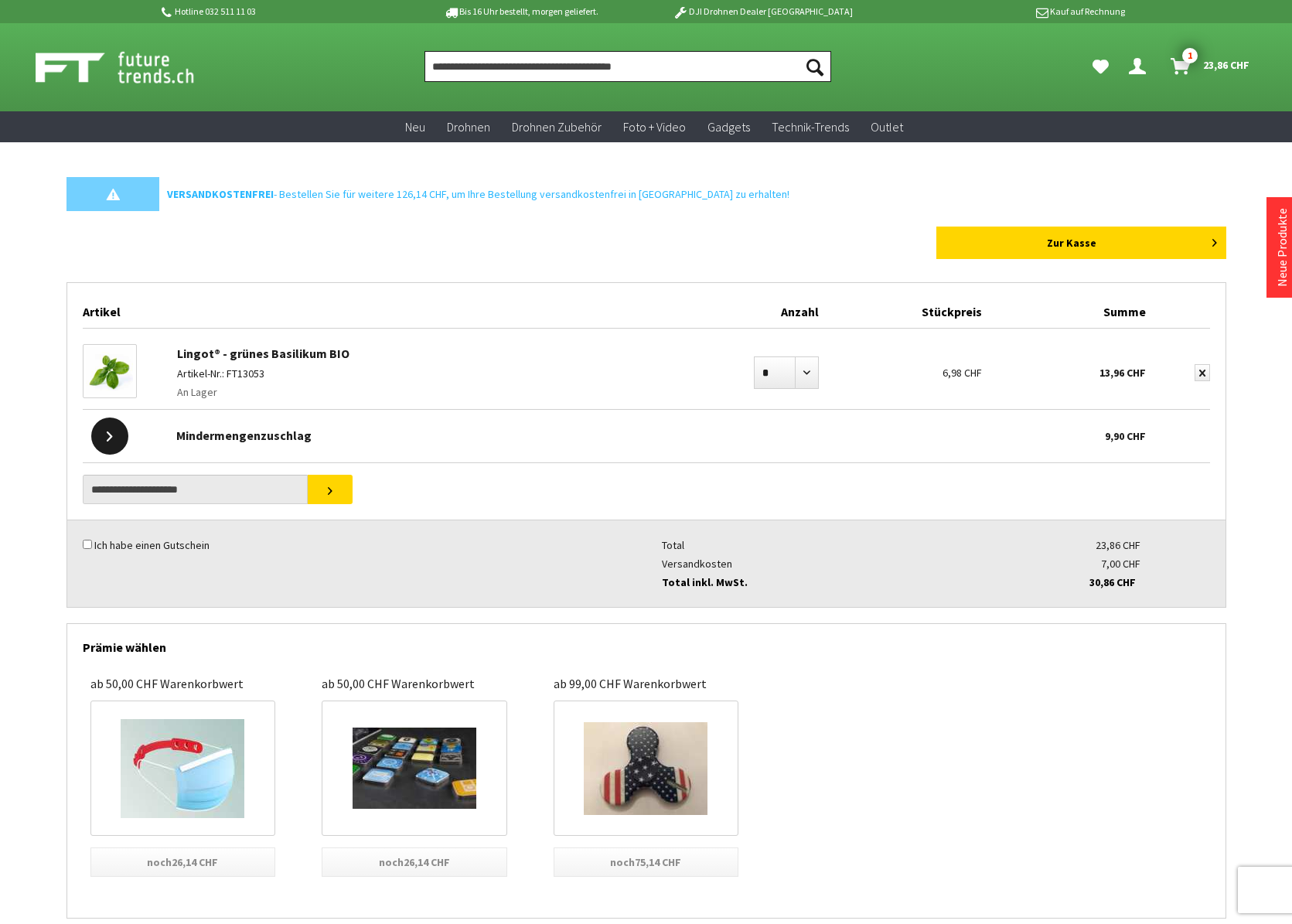
click at [538, 63] on input "Produkt, Marke, Kategorie, EAN, Artikelnummer…" at bounding box center [628, 66] width 407 height 31
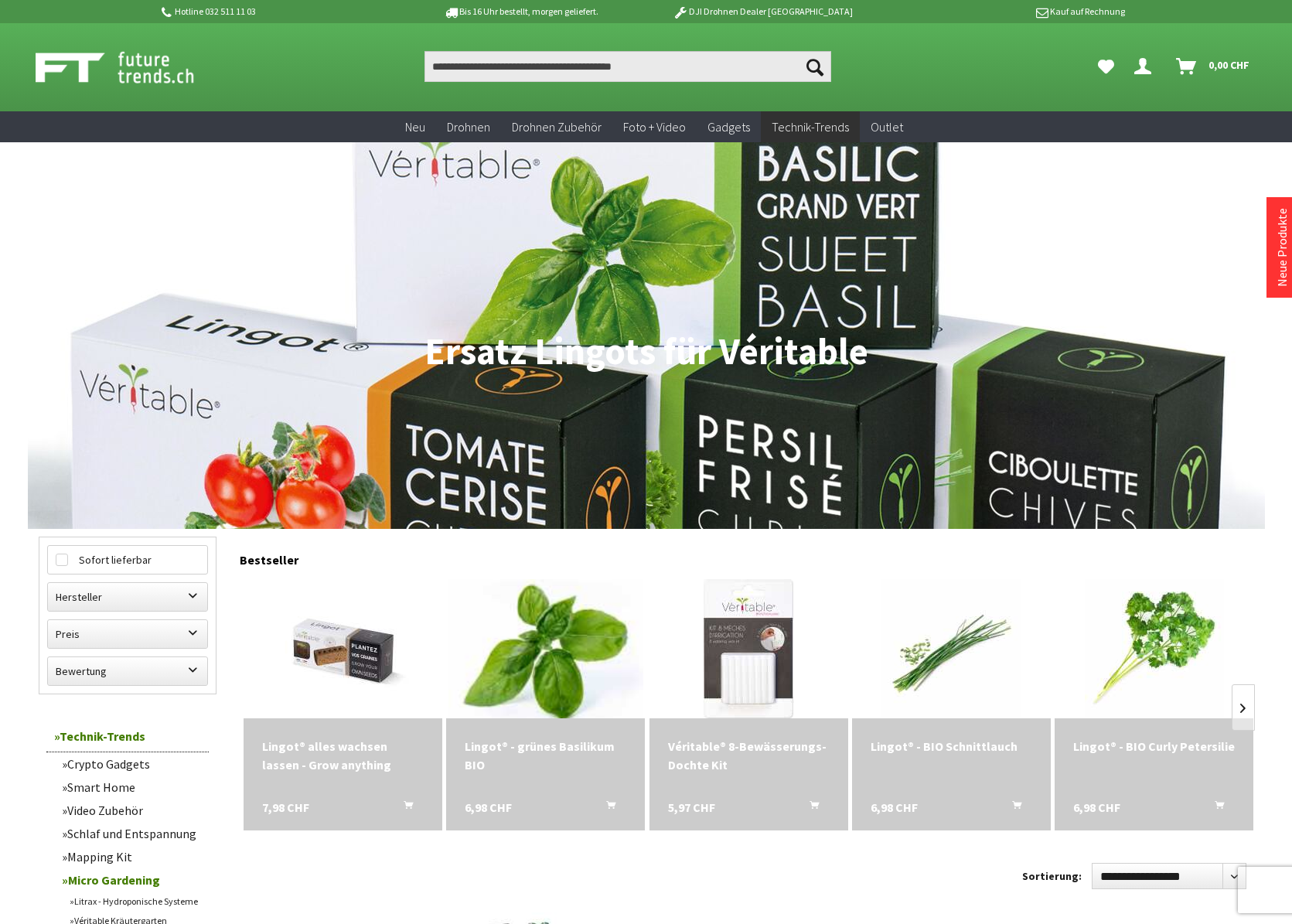
click at [531, 644] on img at bounding box center [545, 648] width 195 height 195
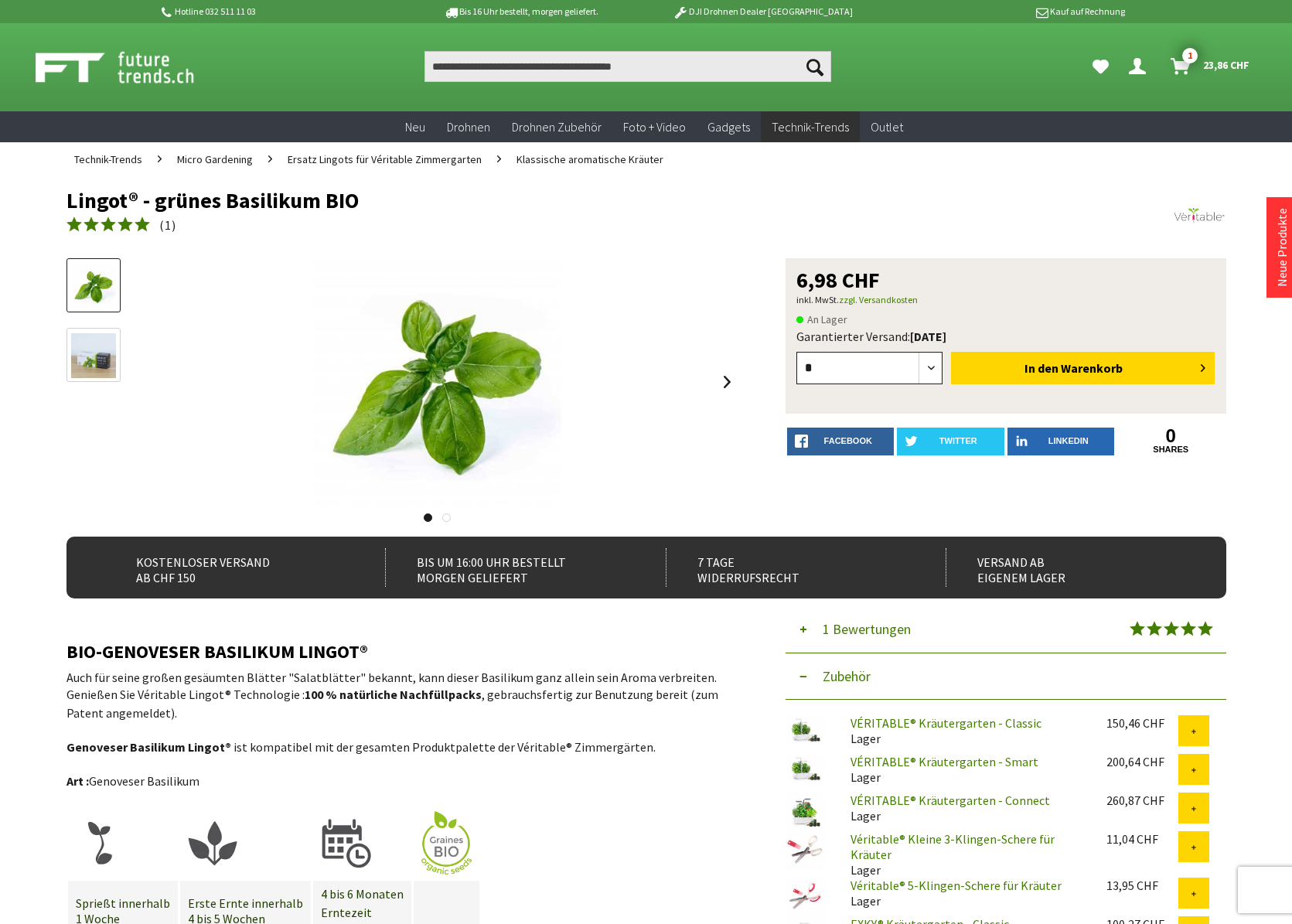
select select "*"
click at [1058, 367] on span "In den" at bounding box center [1041, 368] width 34 height 16
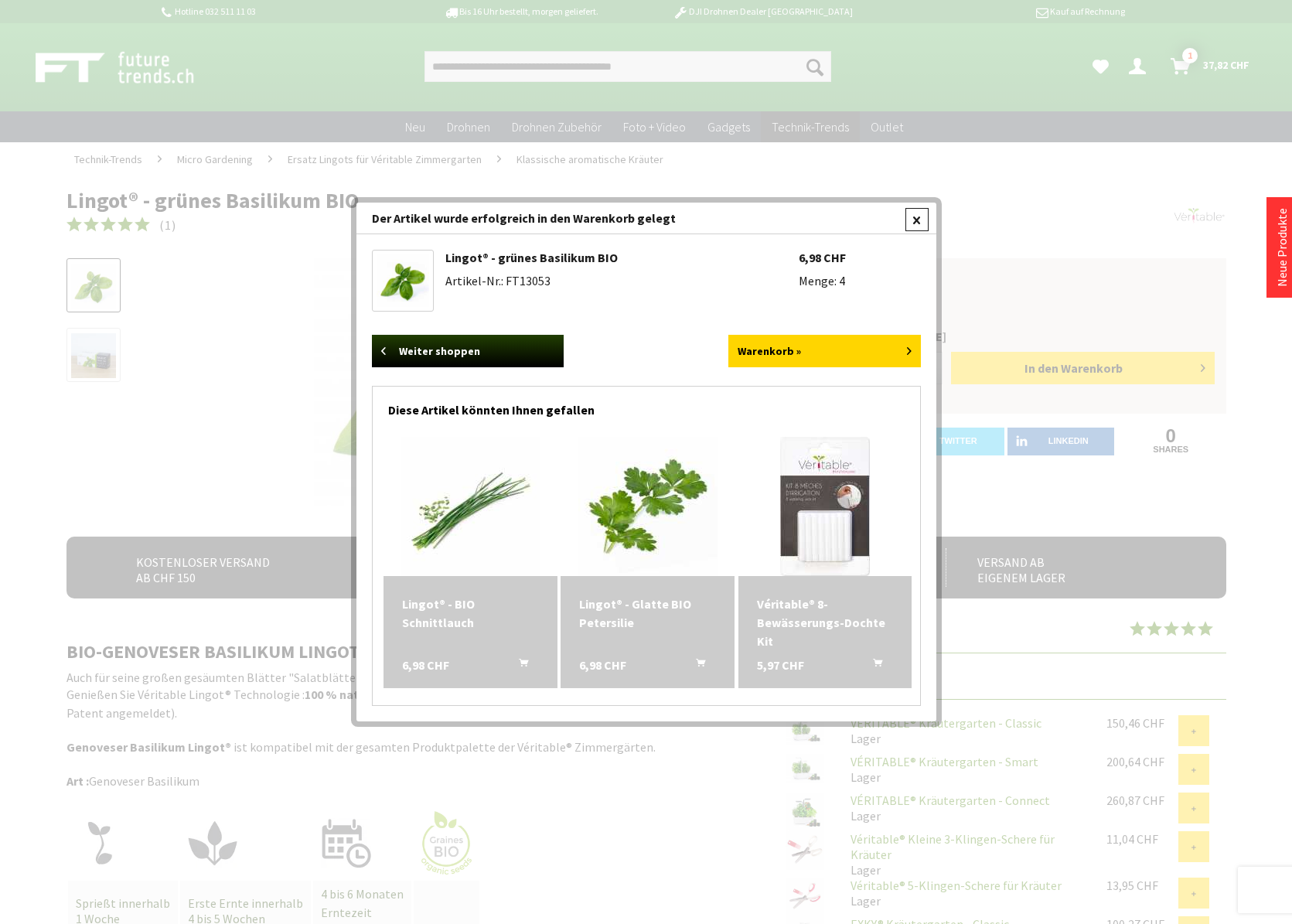
click at [914, 216] on div at bounding box center [916, 219] width 23 height 23
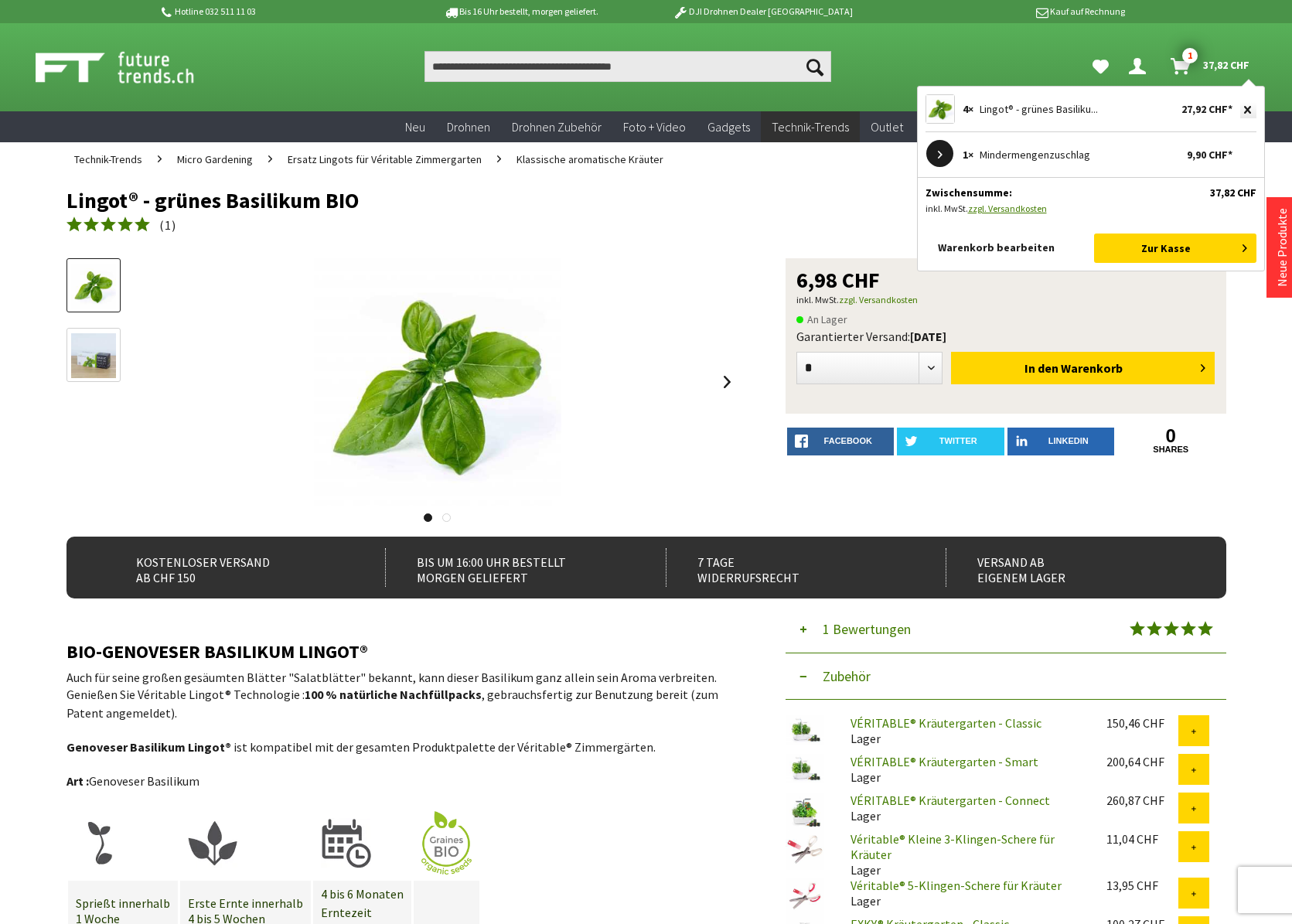
click at [998, 243] on link "Warenkorb bearbeiten" at bounding box center [1007, 247] width 162 height 28
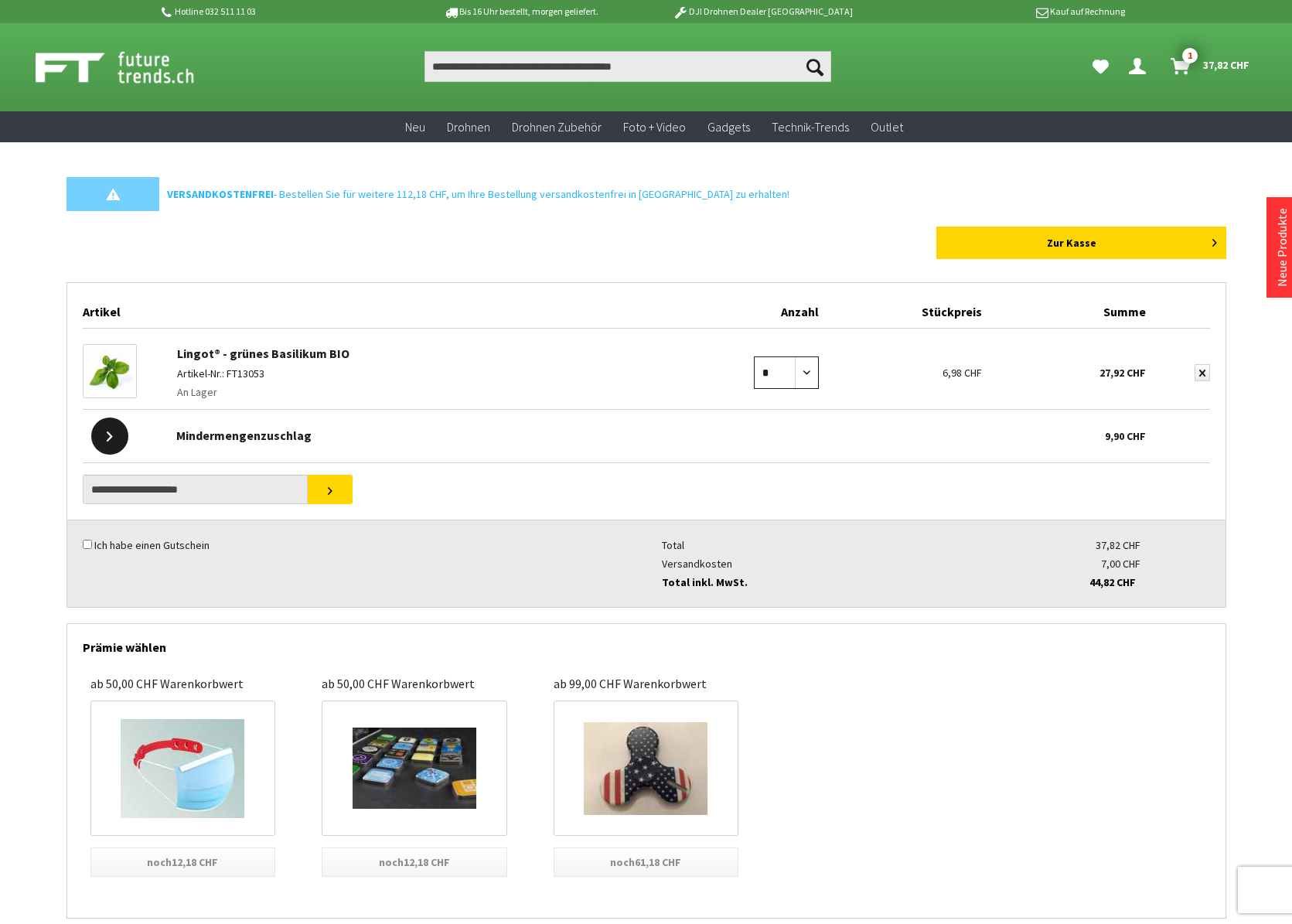
select select "*"
click at [1196, 370] on button "submit" at bounding box center [1203, 373] width 16 height 17
